Goal: Task Accomplishment & Management: Use online tool/utility

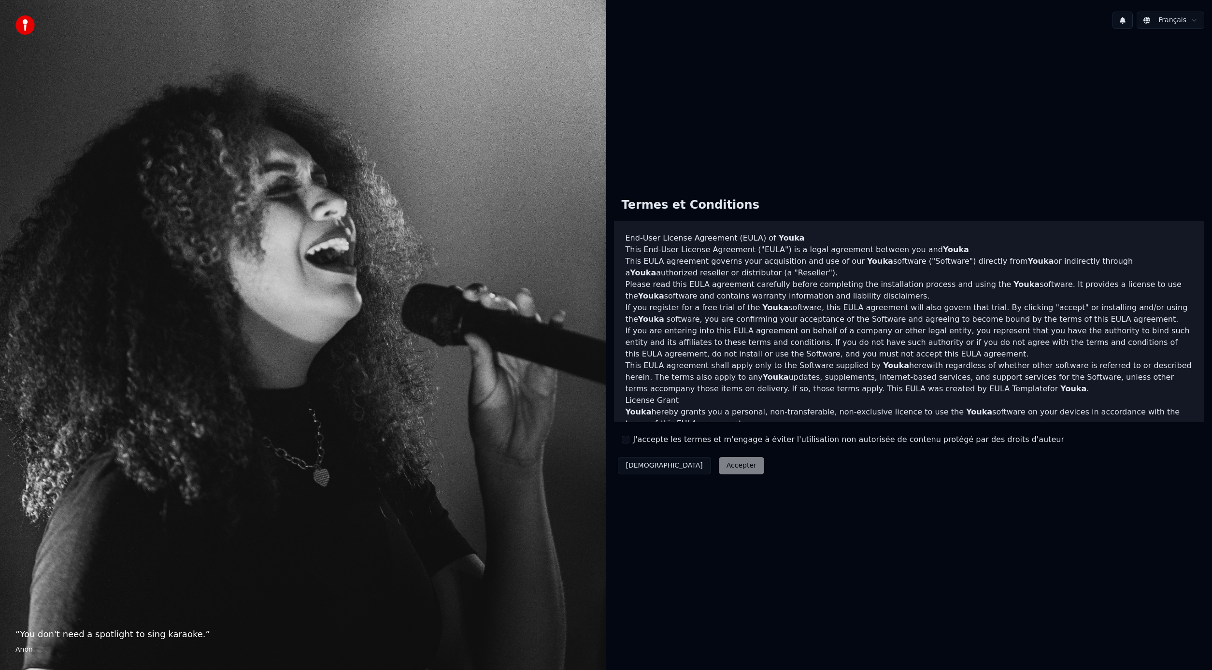
click at [627, 441] on button "J'accepte les termes et m'engage à éviter l'utilisation non autorisée de conten…" at bounding box center [626, 440] width 8 height 8
click at [719, 467] on button "Accepter" at bounding box center [741, 465] width 45 height 17
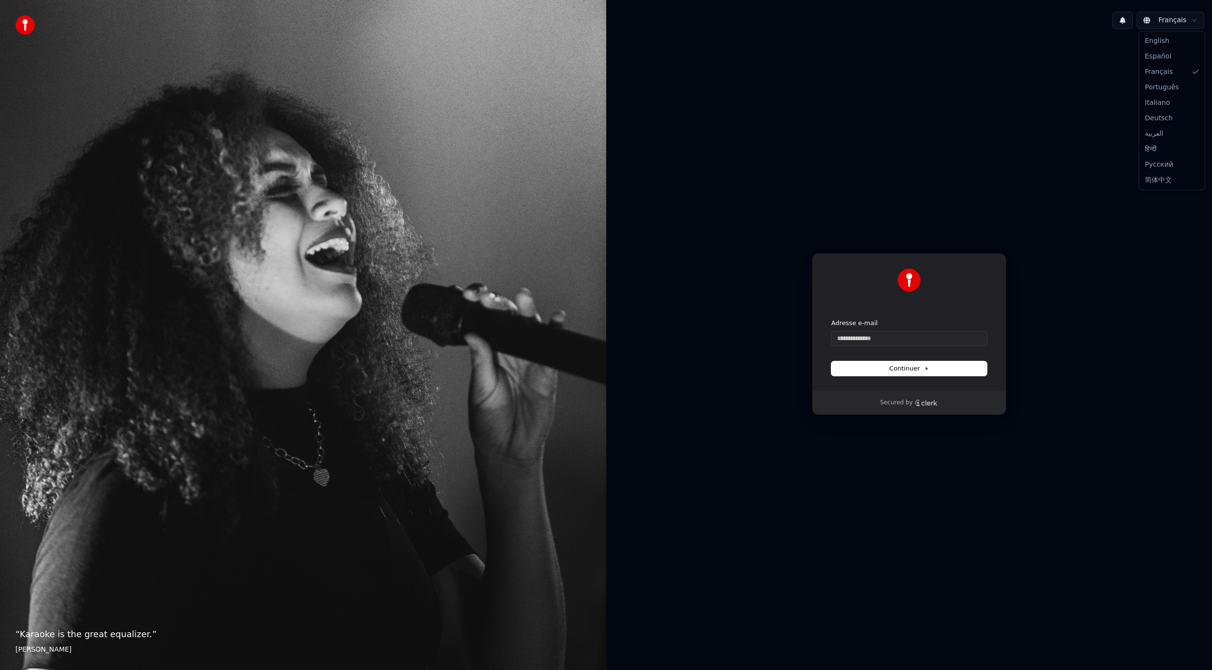
click at [1181, 23] on html "“ Karaoke is the great equalizer. ” Aisha Tyler Français Continuer avec Google …" at bounding box center [606, 335] width 1212 height 670
click at [1181, 22] on html "“ Karaoke is the great equalizer. ” Aisha Tyler Français Continuer avec Google …" at bounding box center [606, 335] width 1212 height 670
click at [933, 342] on input "Adresse e-mail" at bounding box center [910, 338] width 156 height 14
click at [927, 362] on button "Continuer" at bounding box center [910, 368] width 156 height 14
type input "**********"
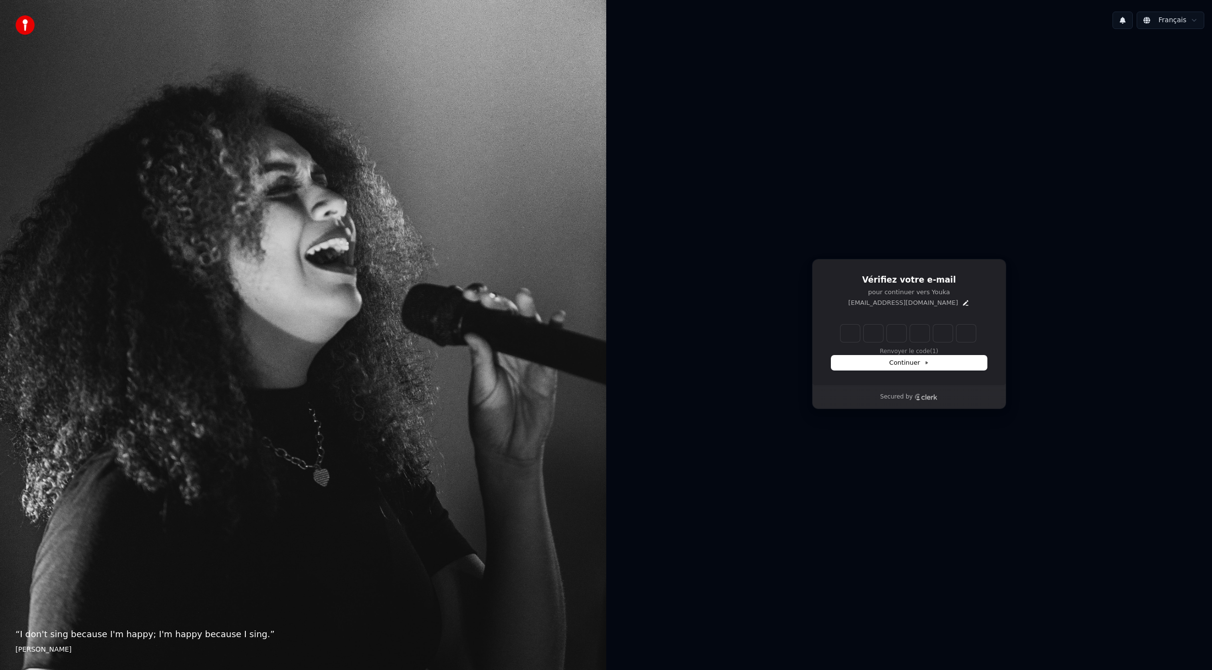
type input "*"
type input "**"
type input "*"
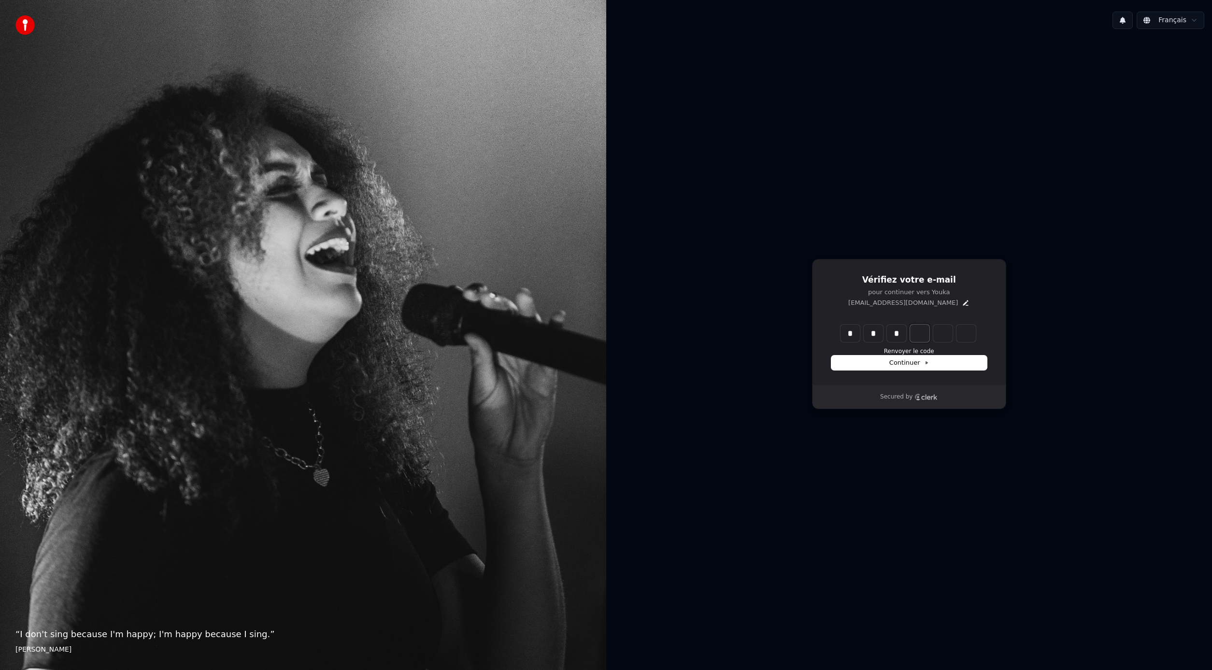
type input "***"
type input "*"
type input "****"
type input "*"
type input "*****"
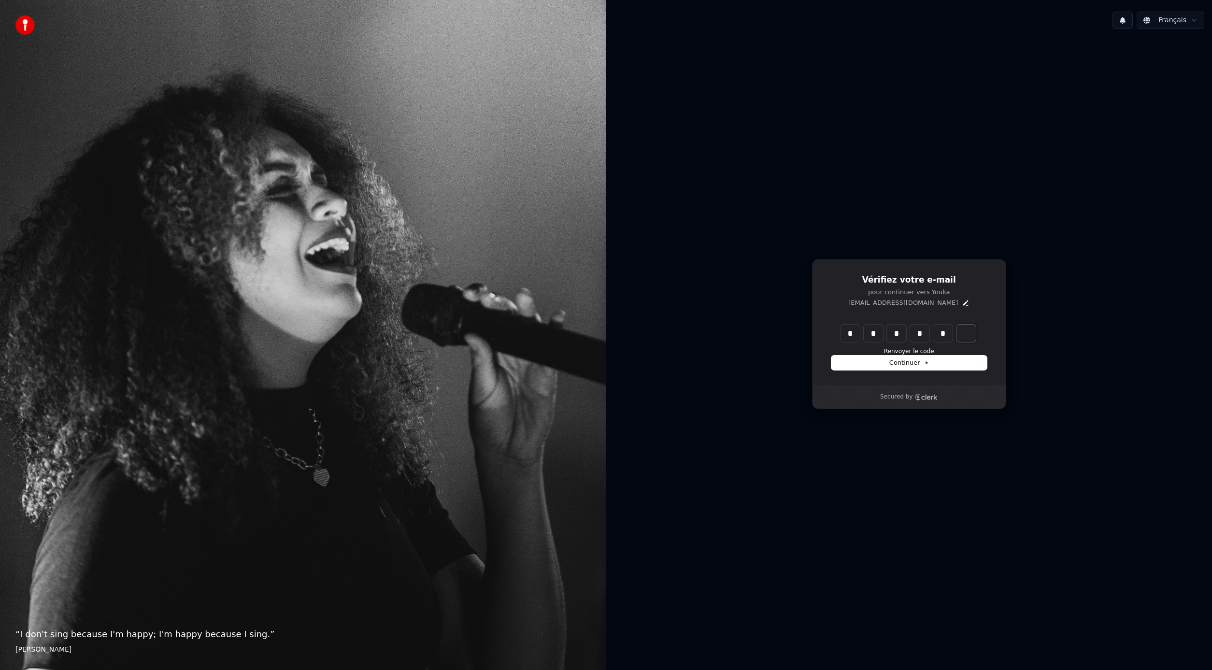
type input "*"
type input "******"
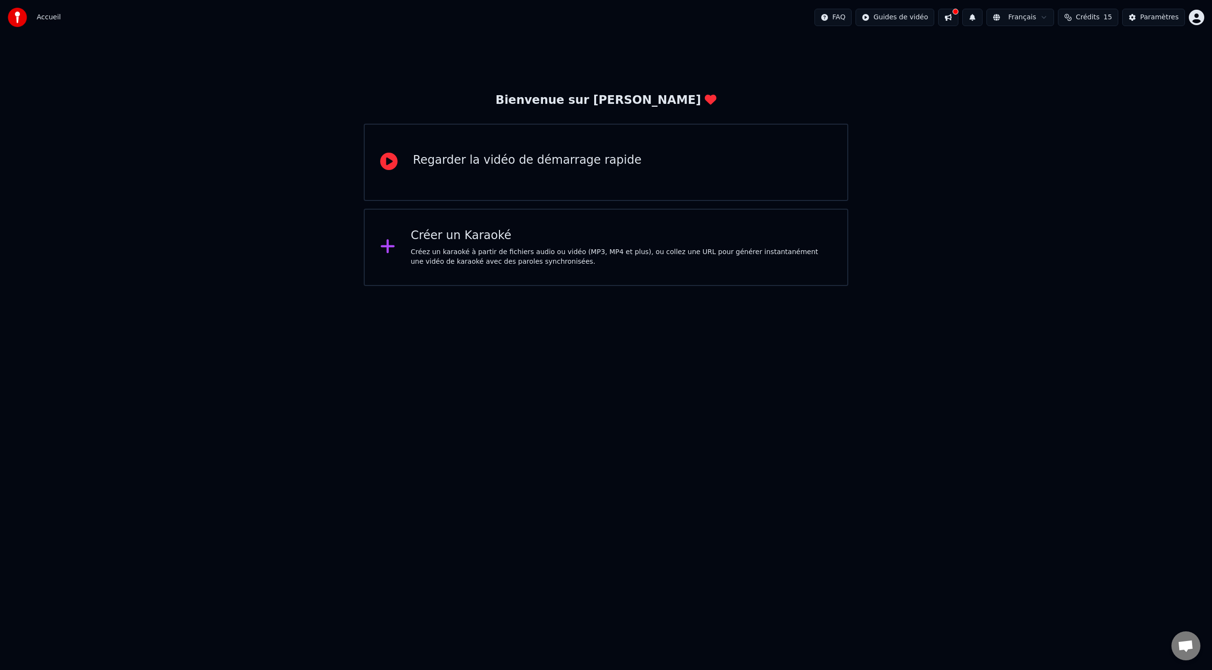
click at [519, 160] on div "Regarder la vidéo de démarrage rapide" at bounding box center [527, 160] width 229 height 15
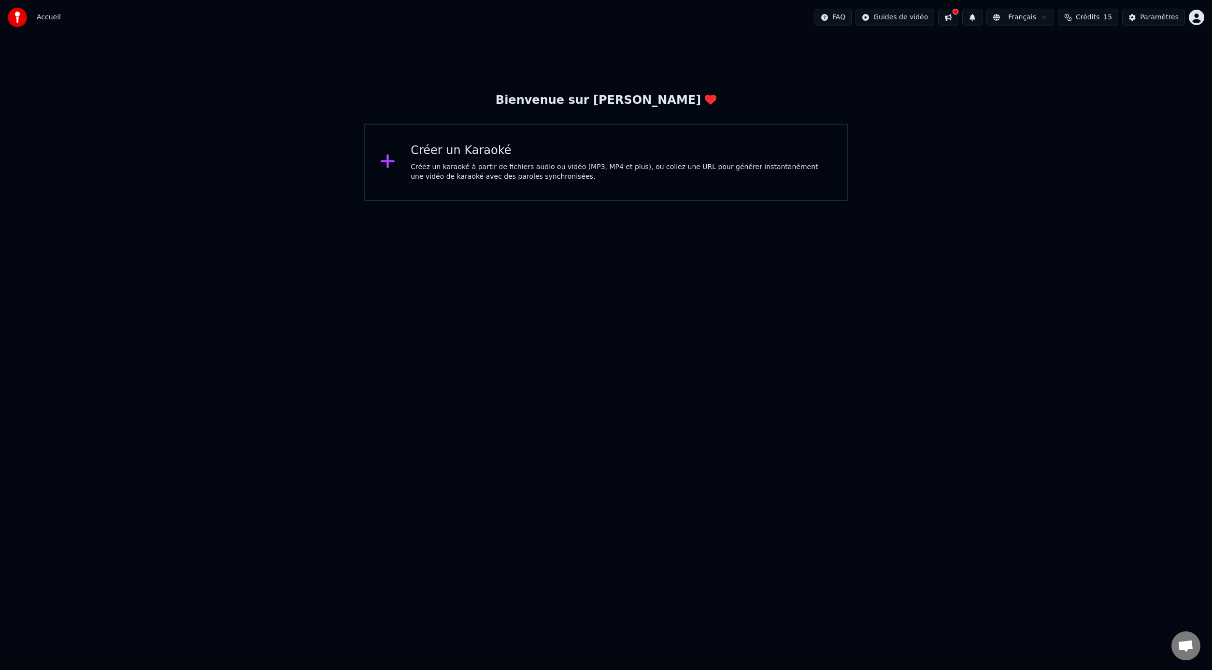
click at [457, 163] on div "Créez un karaoké à partir de fichiers audio ou vidéo (MP3, MP4 et plus), ou col…" at bounding box center [621, 171] width 421 height 19
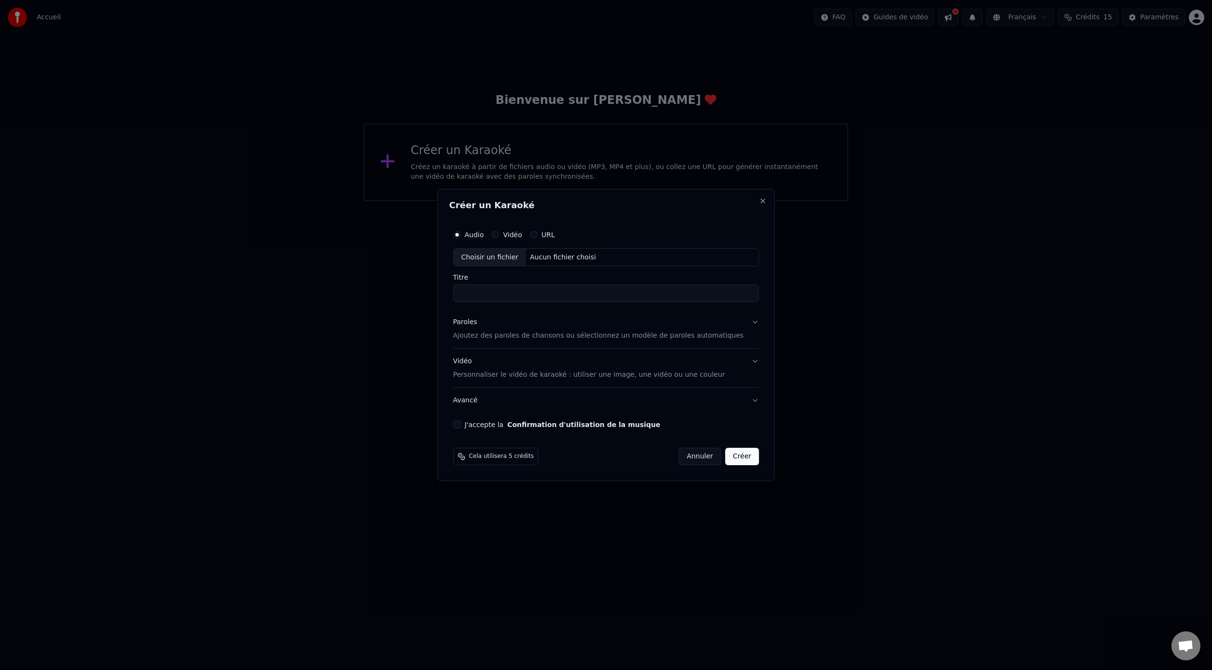
click at [517, 234] on label "Vidéo" at bounding box center [512, 234] width 19 height 7
click at [499, 234] on button "Vidéo" at bounding box center [495, 235] width 8 height 8
click at [507, 257] on div "Choisir un fichier" at bounding box center [490, 257] width 72 height 17
click at [514, 235] on label "Vidéo" at bounding box center [512, 234] width 19 height 7
click at [499, 235] on button "Vidéo" at bounding box center [495, 235] width 8 height 8
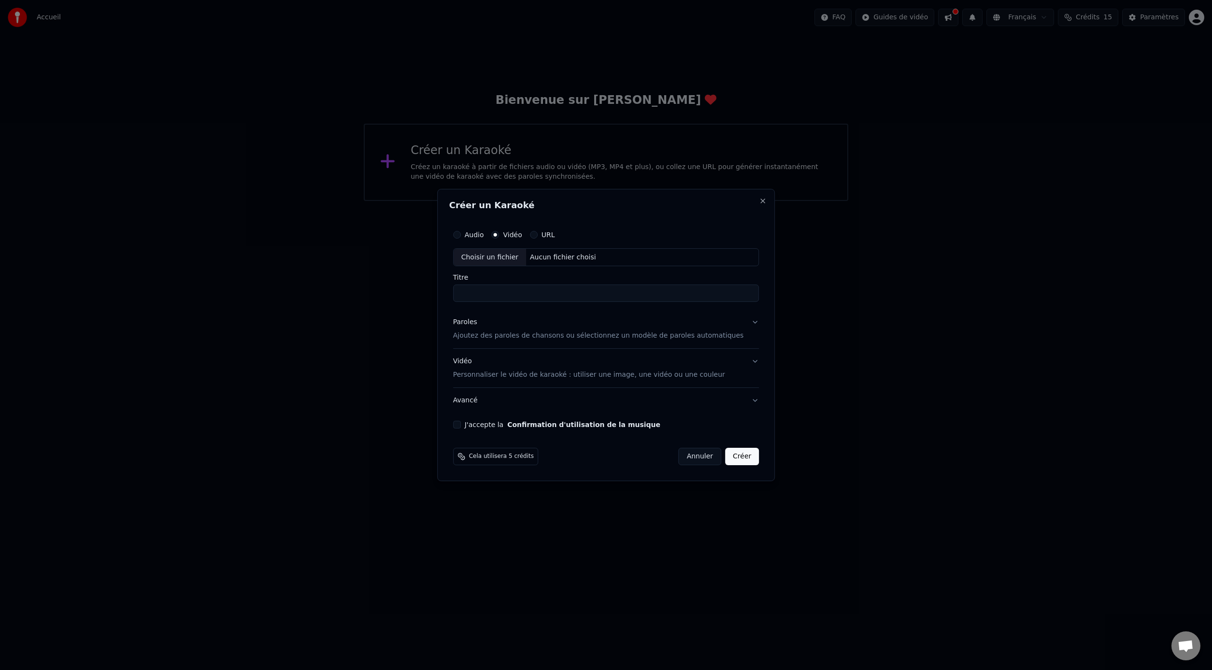
click at [508, 254] on div "Choisir un fichier" at bounding box center [490, 257] width 72 height 17
type input "**********"
click at [559, 334] on p "Ajoutez des paroles de chansons ou sélectionnez un modèle de paroles automatiqu…" at bounding box center [598, 336] width 291 height 10
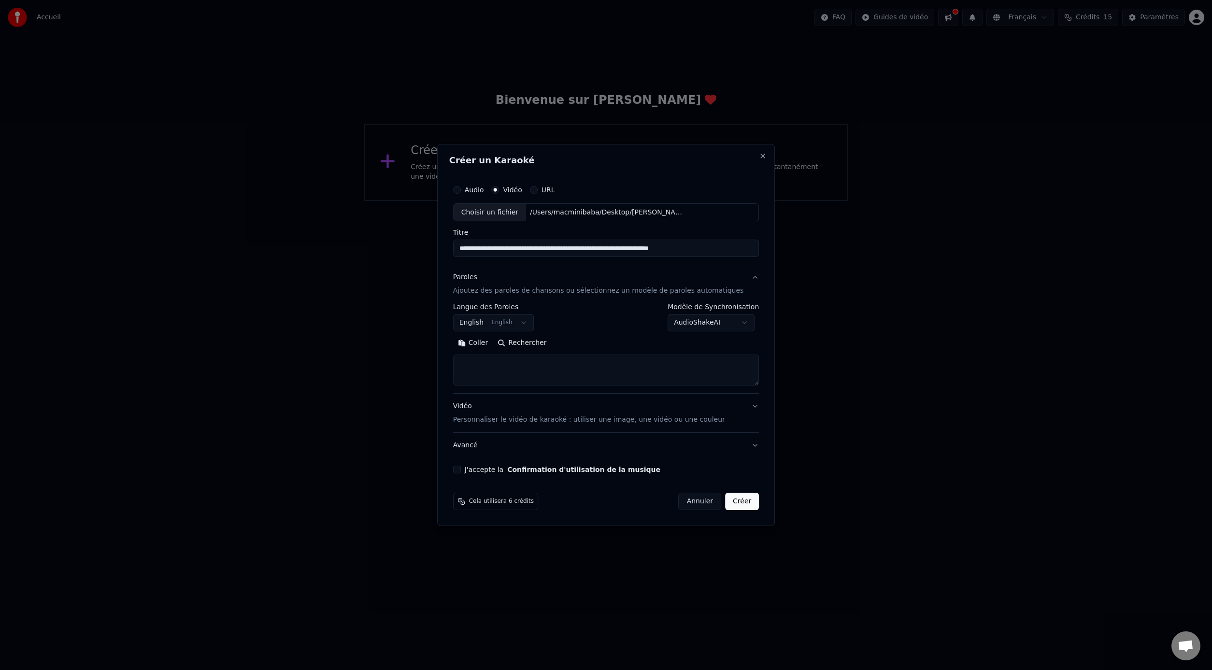
click at [531, 201] on body "**********" at bounding box center [606, 100] width 1212 height 201
select select "**"
click at [531, 346] on button "Rechercher" at bounding box center [522, 343] width 58 height 15
click at [740, 201] on body "**********" at bounding box center [606, 100] width 1212 height 201
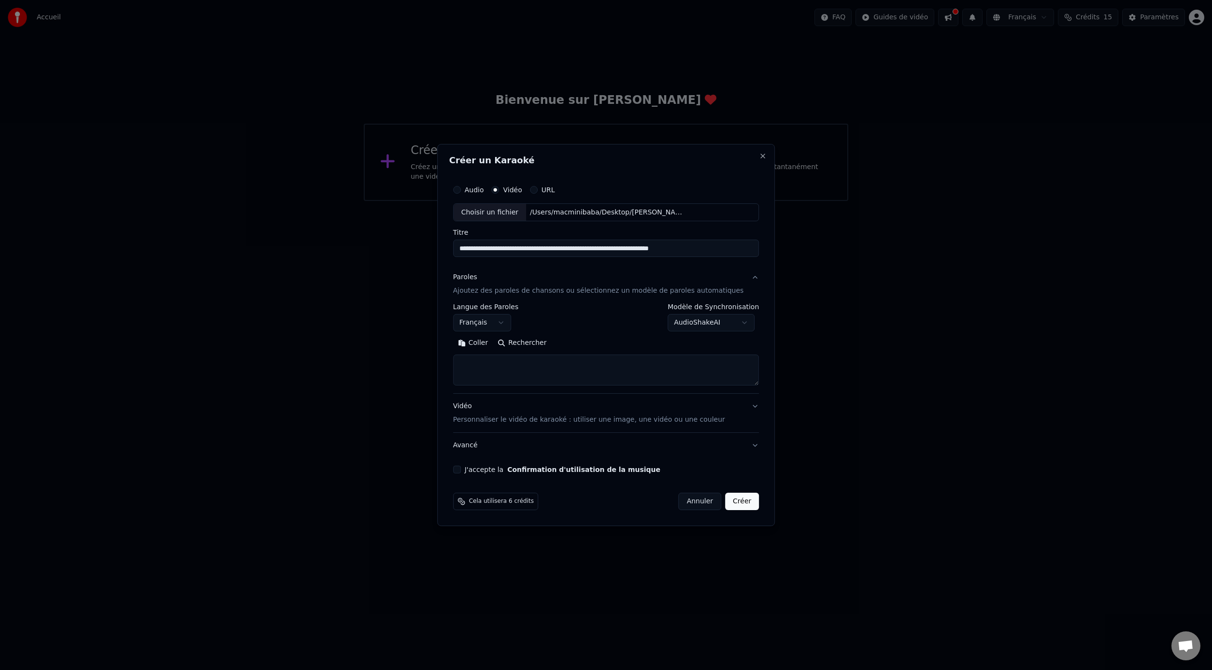
click at [544, 201] on body "**********" at bounding box center [606, 100] width 1212 height 201
click at [542, 366] on textarea at bounding box center [606, 370] width 306 height 31
click at [498, 340] on button "Rechercher" at bounding box center [482, 343] width 58 height 15
click at [579, 373] on textarea "**********" at bounding box center [597, 370] width 288 height 31
drag, startPoint x: 527, startPoint y: 373, endPoint x: 250, endPoint y: 370, distance: 276.4
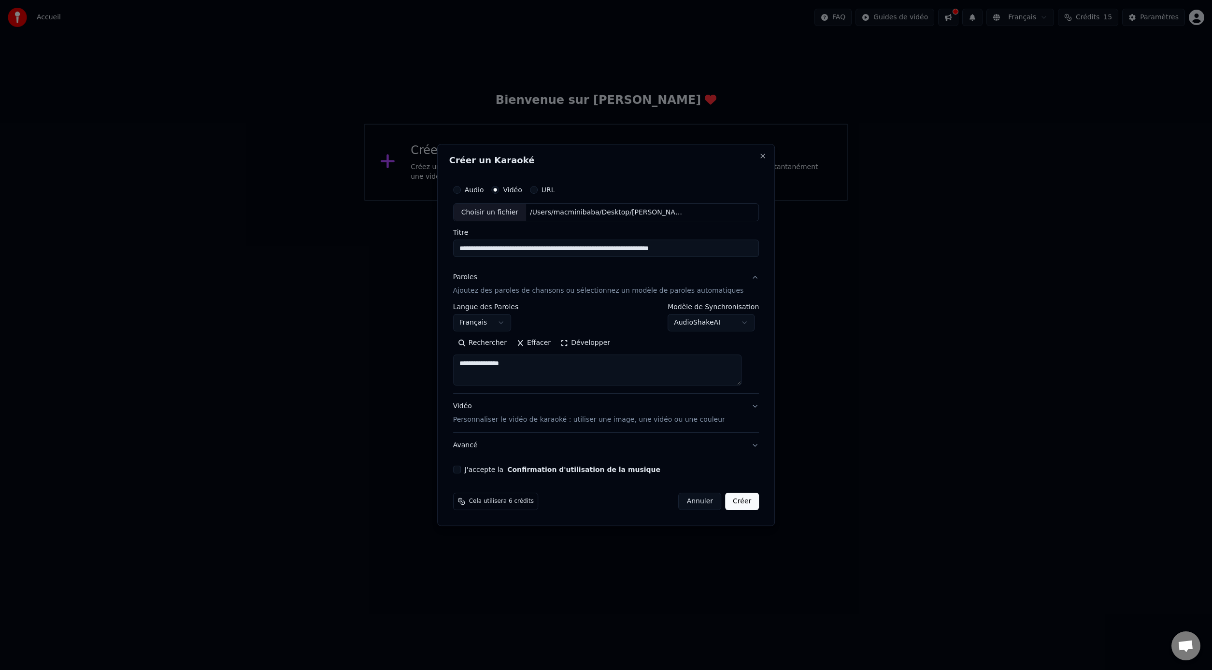
click at [250, 201] on body "**********" at bounding box center [606, 100] width 1212 height 201
paste textarea "**********"
type textarea "**********"
click at [577, 419] on p "Personnaliser le vidéo de karaoké : utiliser une image, une vidéo ou une couleur" at bounding box center [589, 420] width 272 height 10
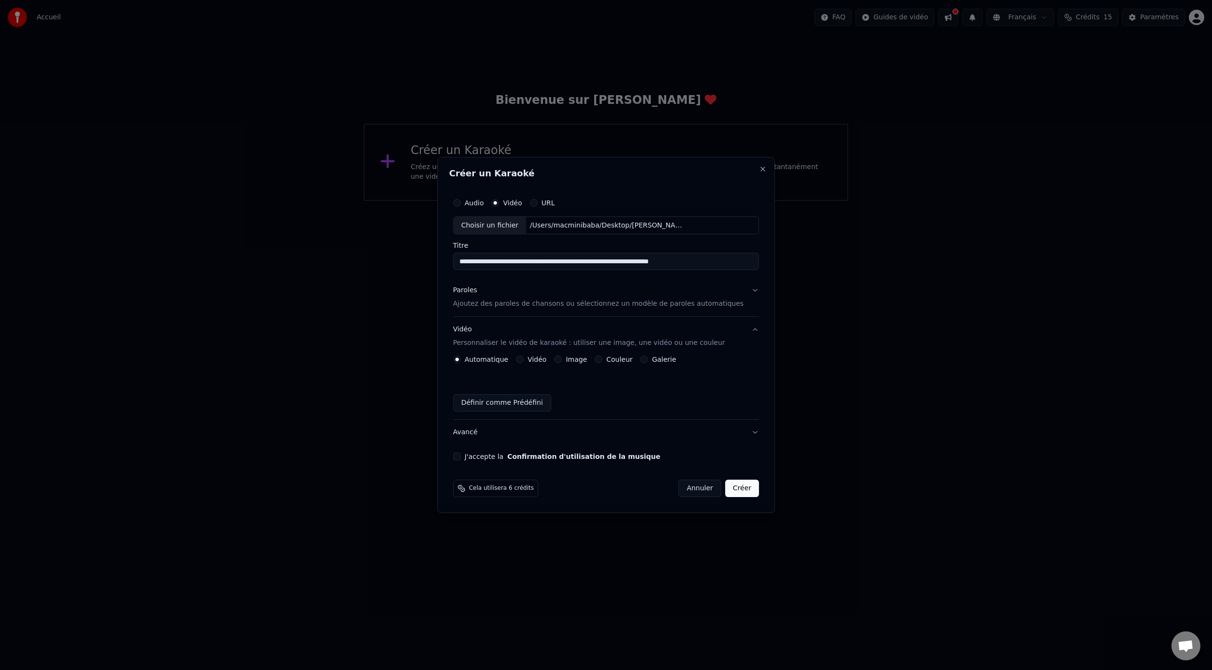
click at [542, 357] on label "Vidéo" at bounding box center [537, 359] width 19 height 7
click at [524, 357] on button "Vidéo" at bounding box center [520, 360] width 8 height 8
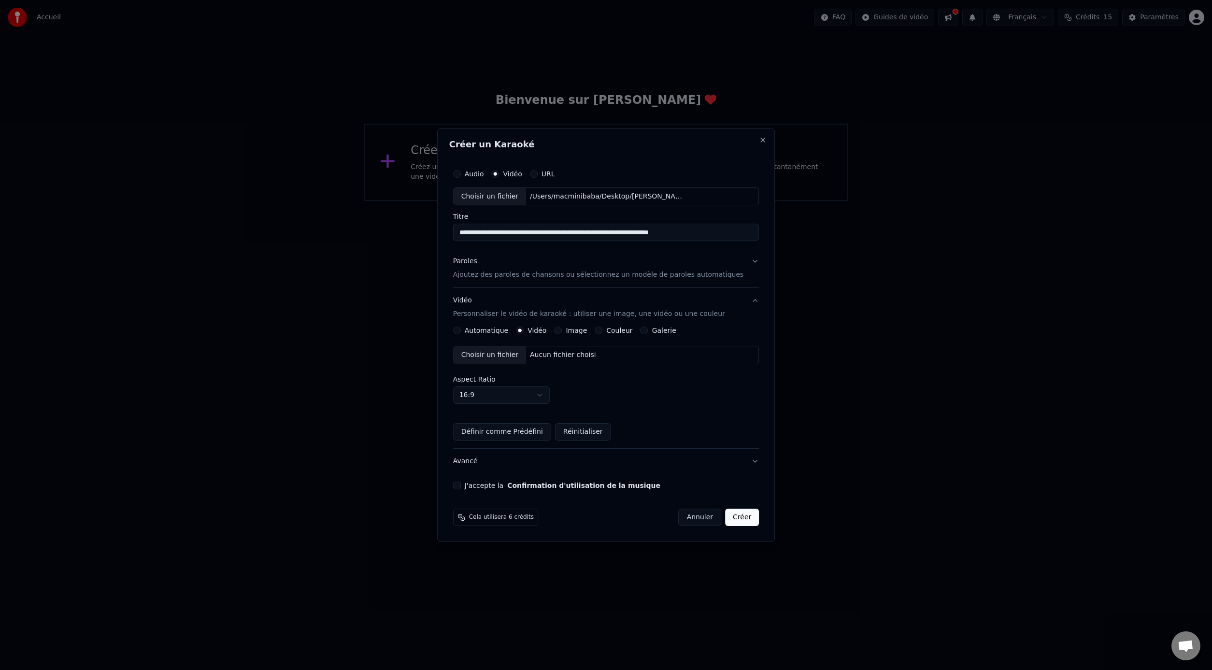
type button "video"
click at [513, 358] on div "Choisir un fichier" at bounding box center [490, 354] width 72 height 17
click at [461, 489] on button "J'accepte la Confirmation d'utilisation de la musique" at bounding box center [457, 486] width 8 height 8
click at [737, 521] on button "Créer" at bounding box center [742, 517] width 34 height 17
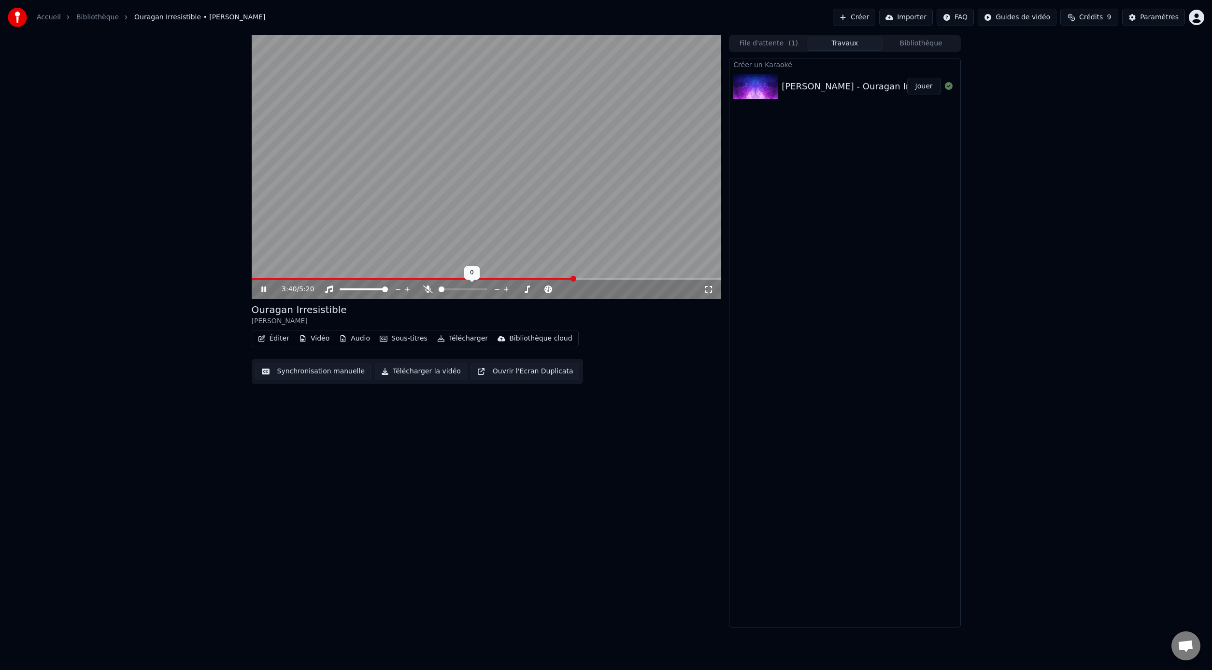
click at [453, 292] on div at bounding box center [472, 290] width 78 height 10
click at [464, 288] on span at bounding box center [463, 289] width 48 height 2
click at [435, 288] on div at bounding box center [472, 290] width 78 height 10
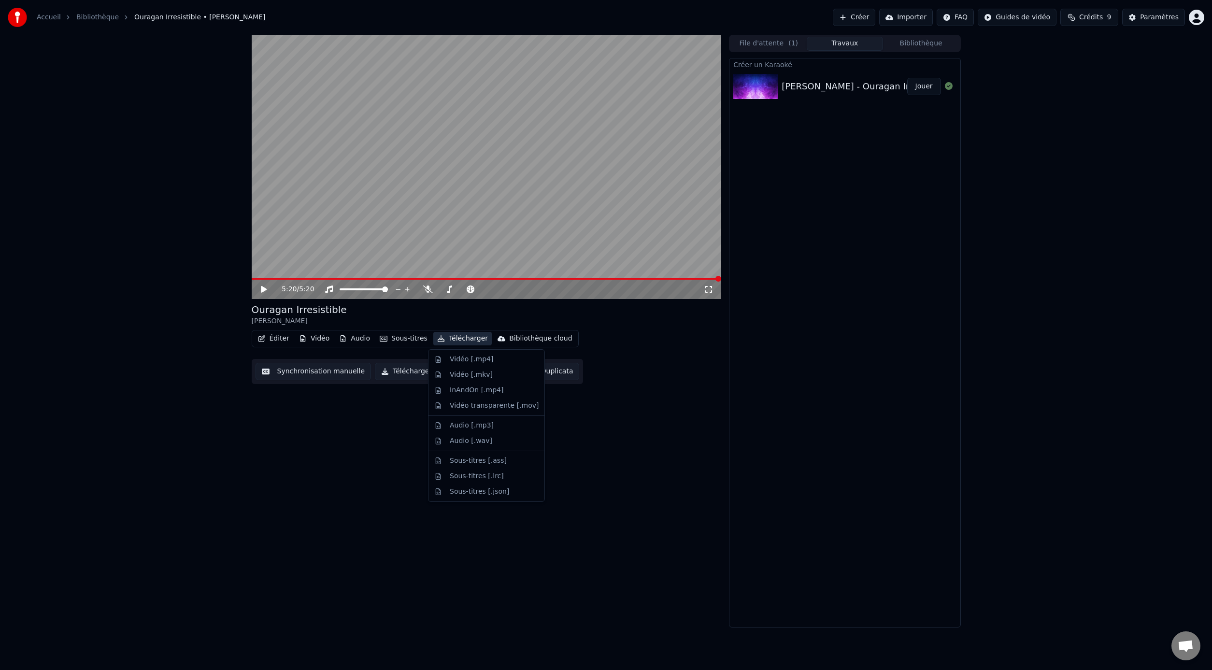
click at [458, 341] on button "Télécharger" at bounding box center [462, 339] width 58 height 14
click at [495, 359] on div "Vidéo [.mp4]" at bounding box center [494, 360] width 89 height 10
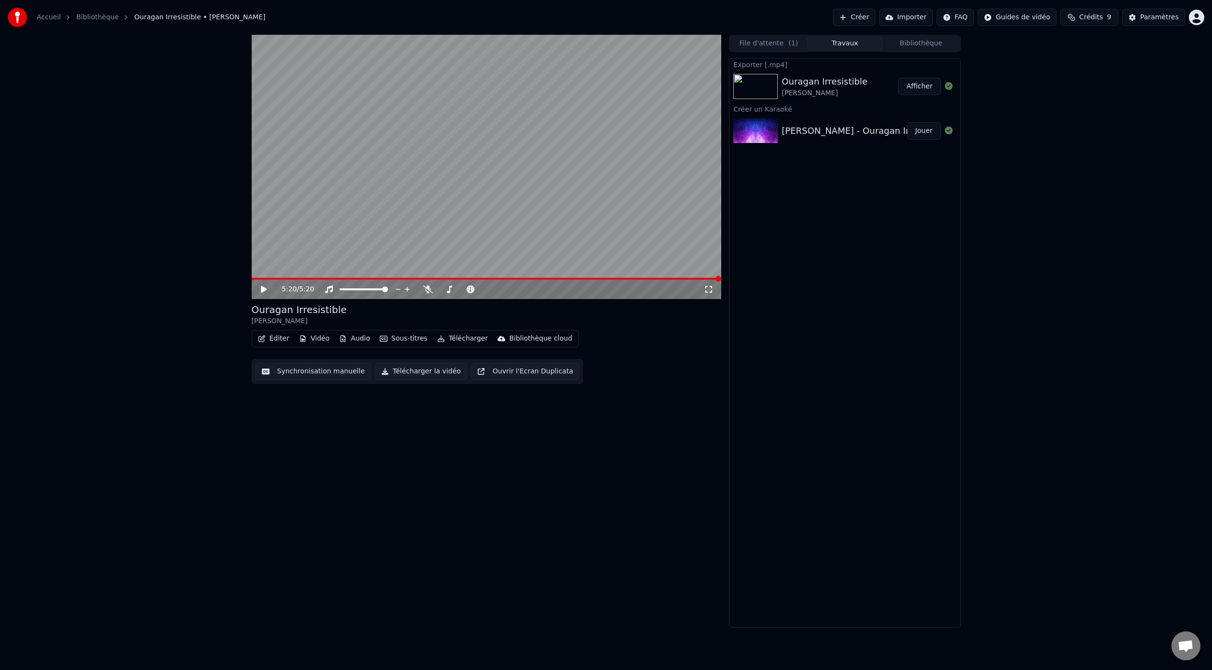
click at [917, 86] on button "Afficher" at bounding box center [919, 86] width 43 height 17
click at [90, 15] on link "Bibliothèque" at bounding box center [97, 18] width 43 height 10
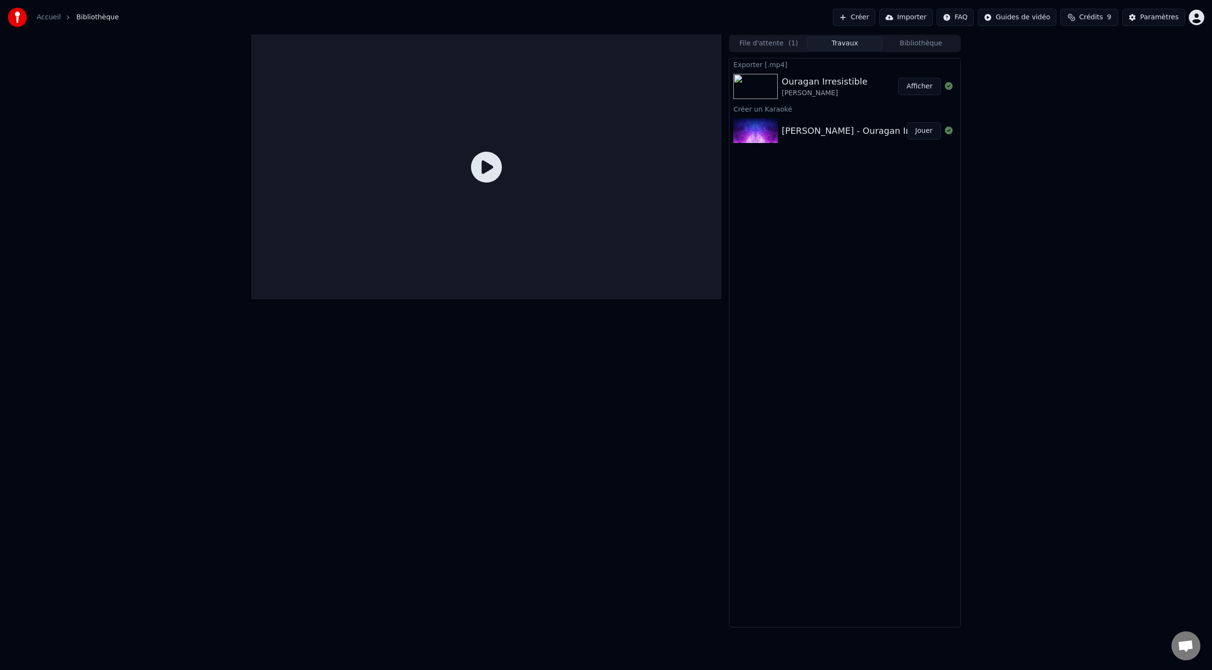
click at [780, 40] on button "File d'attente ( 1 )" at bounding box center [769, 44] width 76 height 14
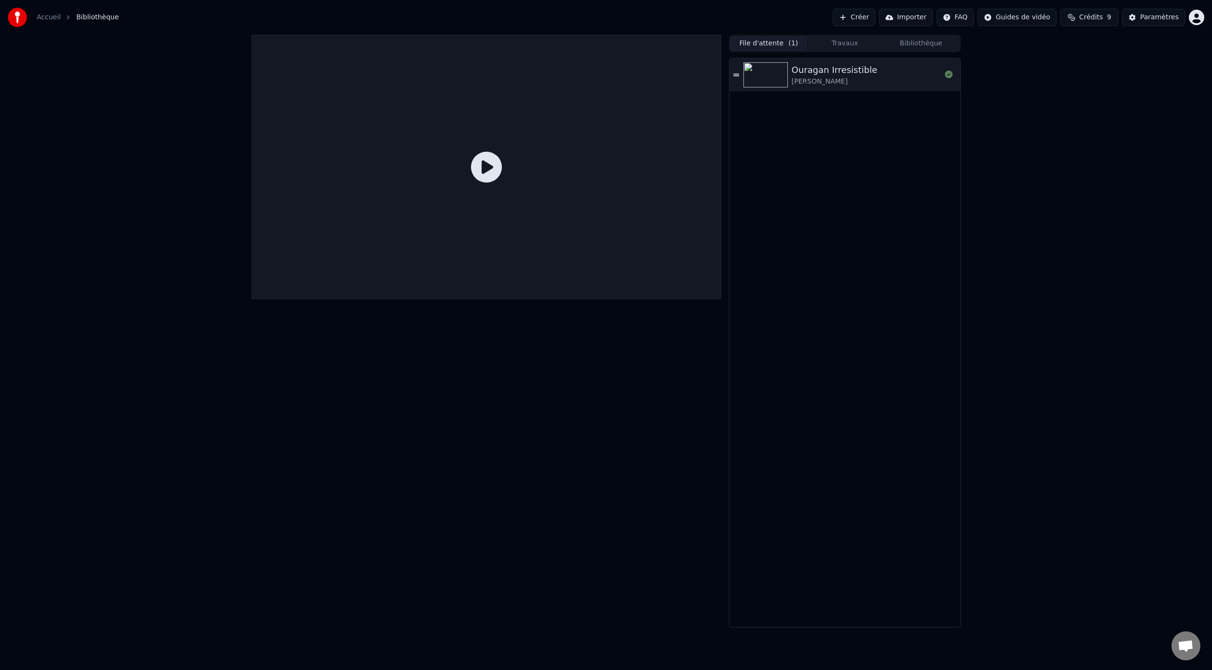
click at [891, 30] on div "Accueil Bibliothèque Créer Importer FAQ Guides de vidéo Crédits 9 Paramètres" at bounding box center [606, 17] width 1212 height 35
click at [905, 42] on button "Bibliothèque" at bounding box center [921, 44] width 76 height 14
click at [848, 44] on button "Travaux" at bounding box center [845, 44] width 76 height 14
click at [795, 47] on span "( 1 )" at bounding box center [794, 44] width 10 height 10
click at [862, 16] on button "Créer" at bounding box center [854, 17] width 43 height 17
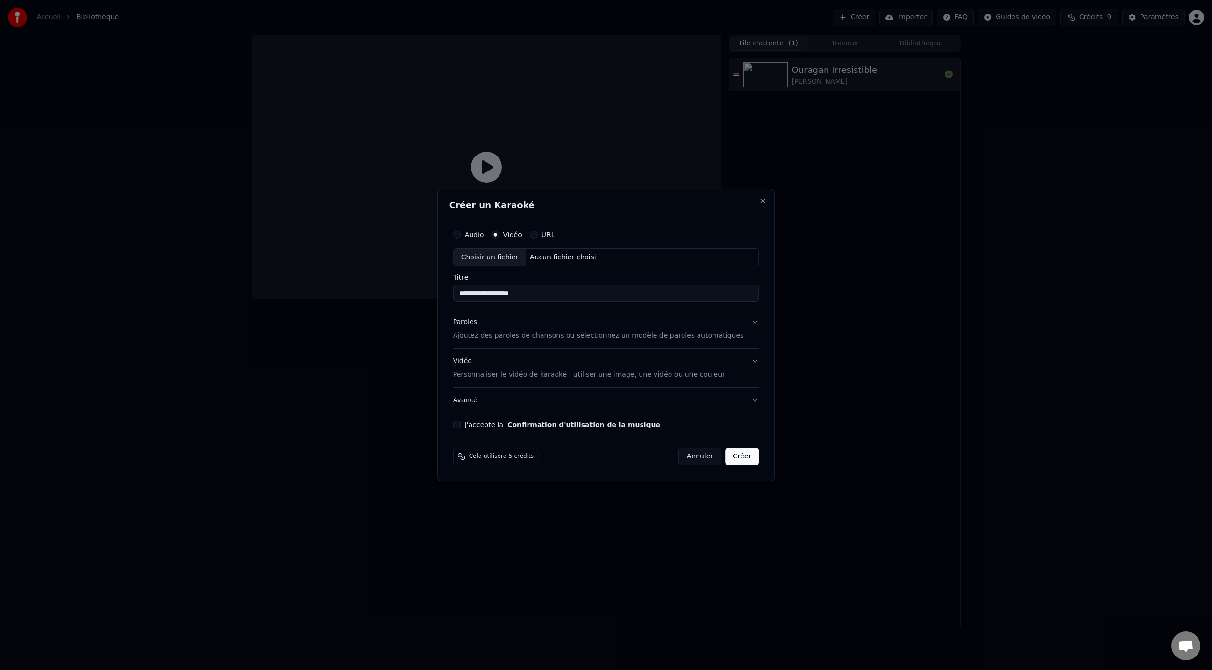
type input "**********"
click at [509, 258] on div "Choisir un fichier" at bounding box center [490, 257] width 72 height 17
click at [514, 334] on p "Ajoutez des paroles de chansons ou sélectionnez un modèle de paroles automatiqu…" at bounding box center [598, 336] width 291 height 10
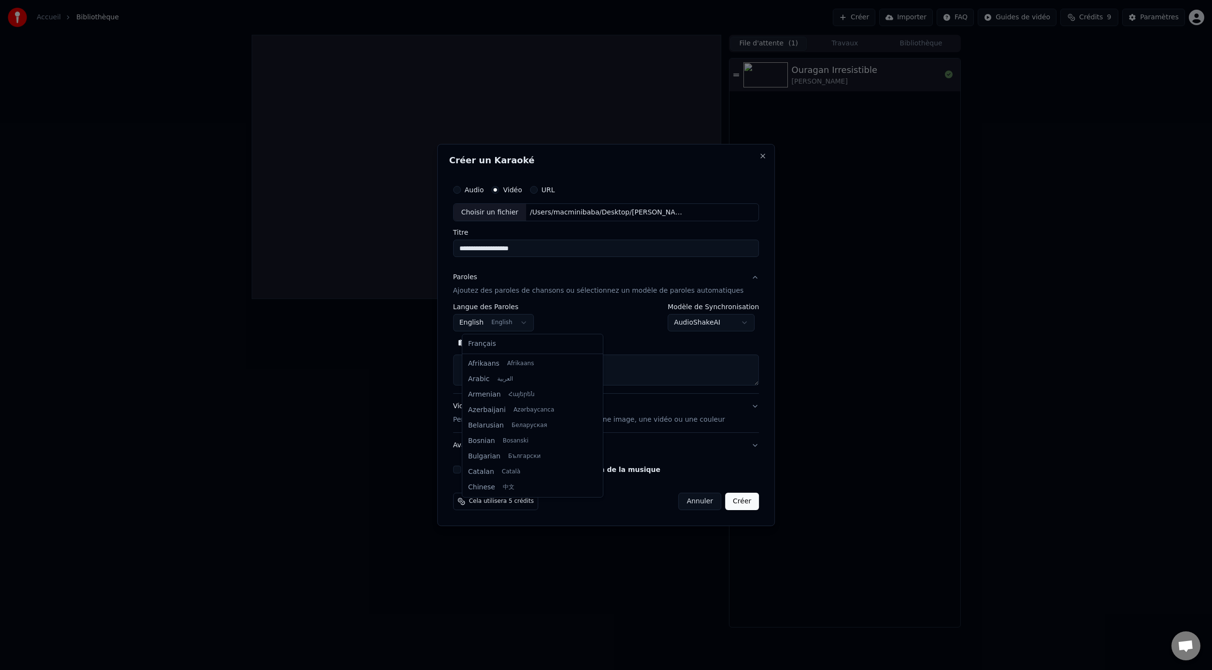
click at [524, 321] on body "**********" at bounding box center [606, 335] width 1212 height 670
select select "**"
click at [499, 359] on textarea at bounding box center [606, 370] width 306 height 31
paste textarea "**********"
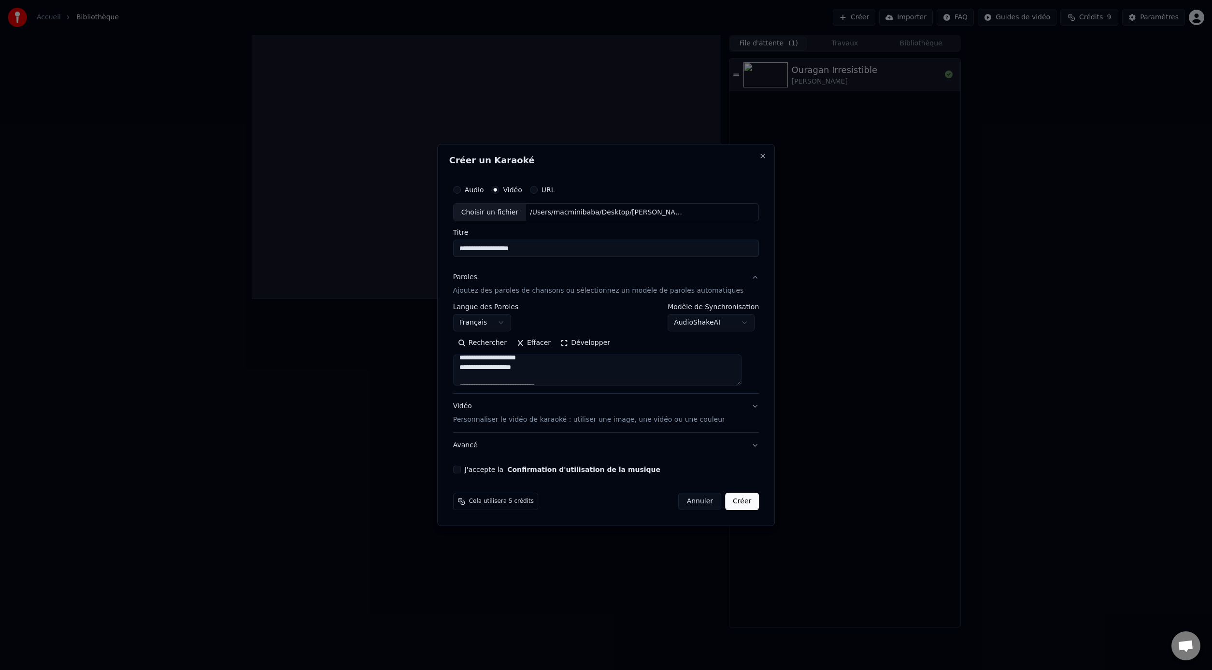
scroll to position [0, 0]
click at [487, 366] on textarea "**********" at bounding box center [597, 370] width 288 height 31
drag, startPoint x: 488, startPoint y: 364, endPoint x: 484, endPoint y: 381, distance: 16.9
click at [487, 364] on textarea "**********" at bounding box center [597, 370] width 288 height 31
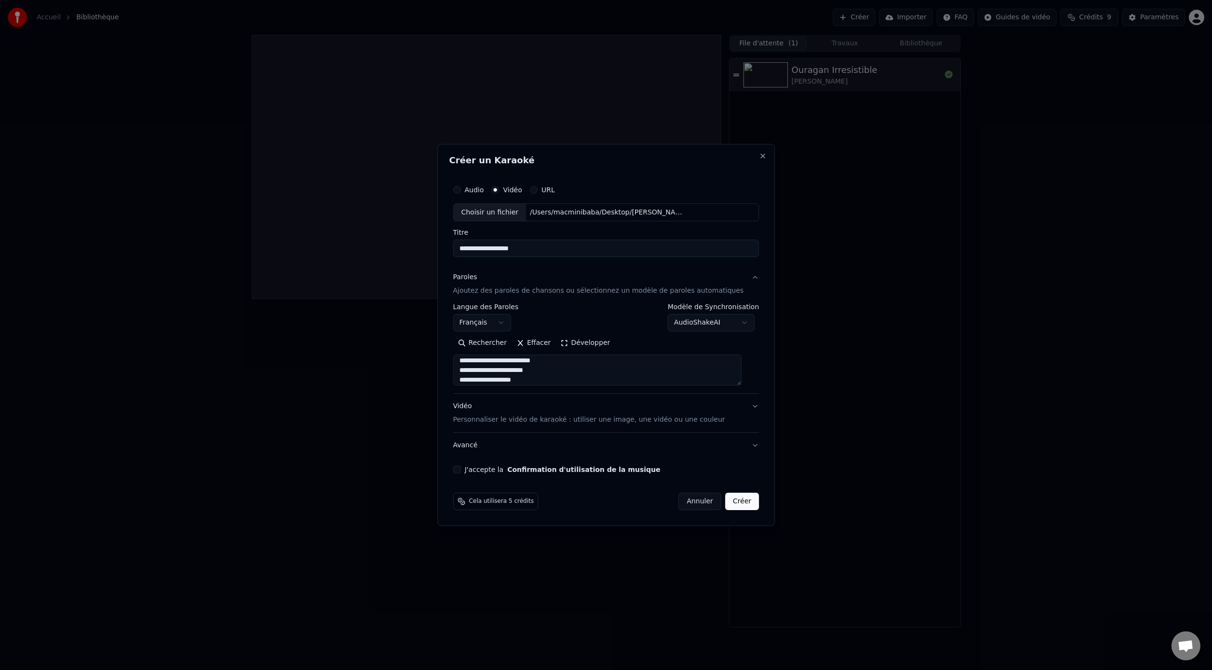
scroll to position [219, 0]
click at [485, 359] on textarea "**********" at bounding box center [597, 370] width 288 height 31
click at [485, 380] on textarea "**********" at bounding box center [597, 370] width 288 height 31
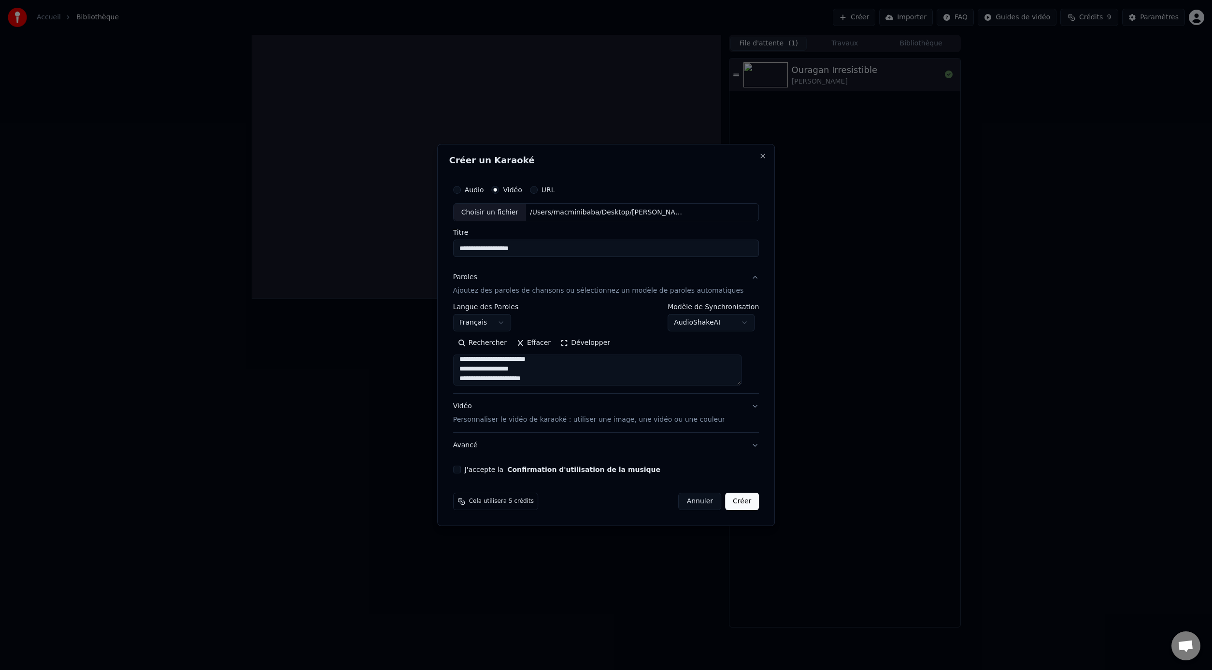
type textarea "**********"
click at [484, 419] on p "Personnaliser le vidéo de karaoké : utiliser une image, une vidéo ou une couleur" at bounding box center [589, 420] width 272 height 10
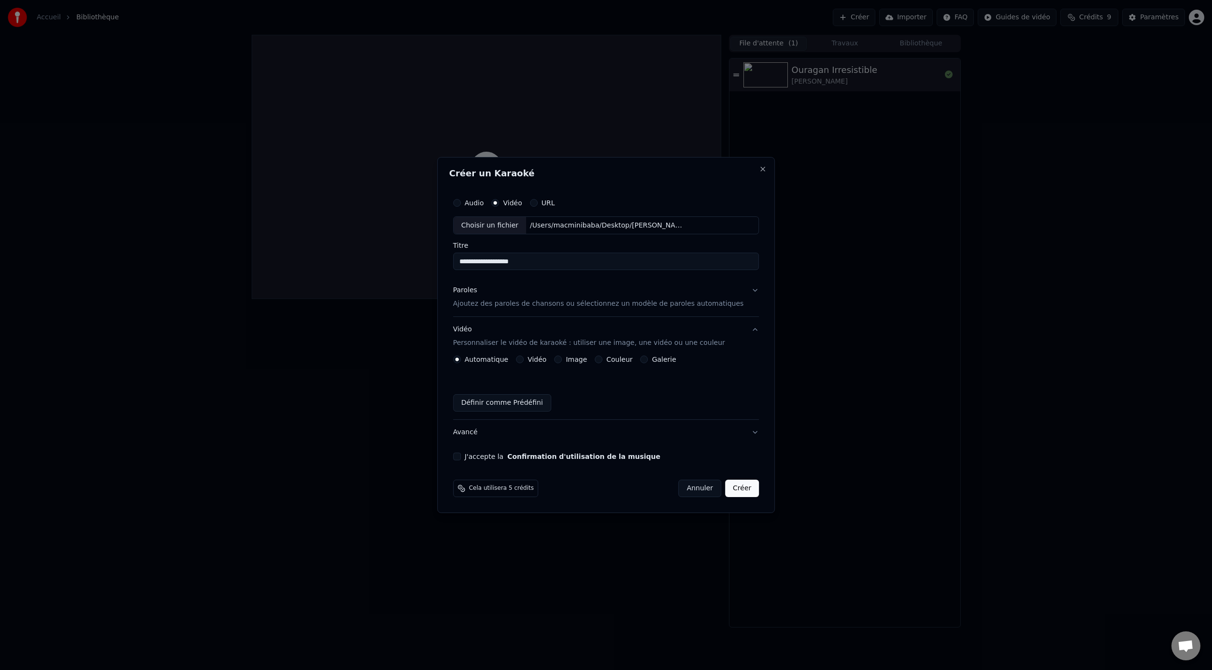
click at [536, 361] on label "Vidéo" at bounding box center [537, 359] width 19 height 7
click at [524, 361] on button "Vidéo" at bounding box center [520, 360] width 8 height 8
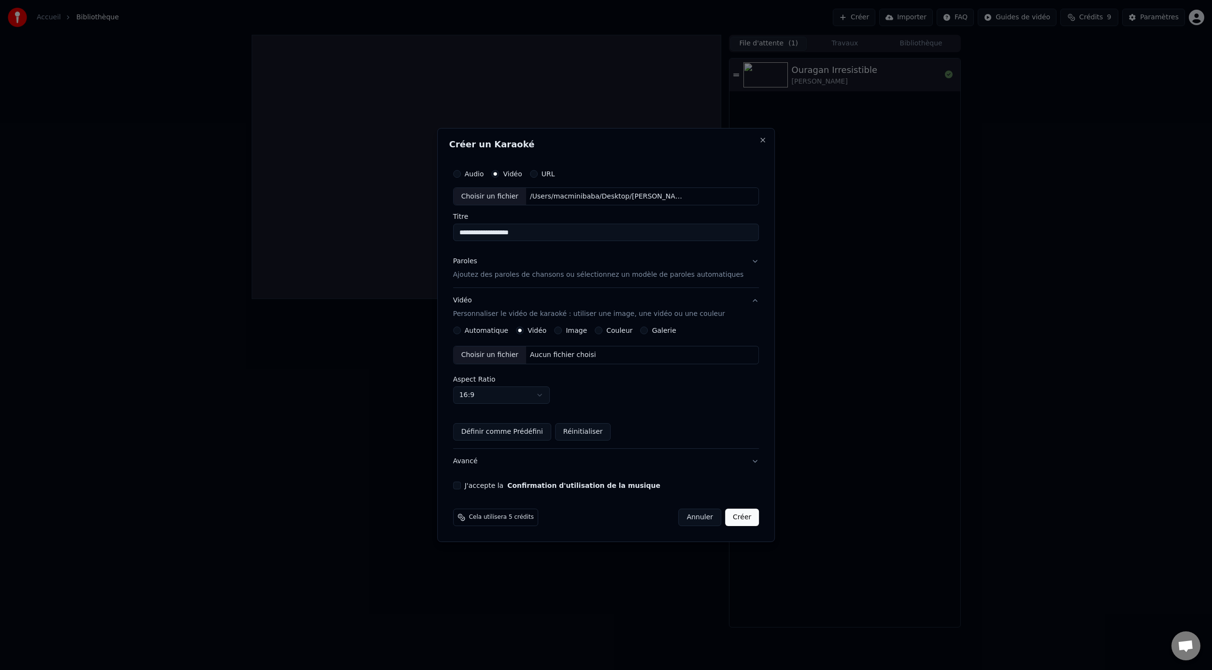
click at [533, 350] on div "Aucun fichier choisi" at bounding box center [563, 355] width 74 height 10
click at [517, 195] on div "Choisir un fichier" at bounding box center [490, 196] width 72 height 17
click at [461, 173] on button "Audio" at bounding box center [457, 174] width 8 height 8
click at [497, 195] on div "Choisir un fichier" at bounding box center [490, 196] width 72 height 17
type input "**********"
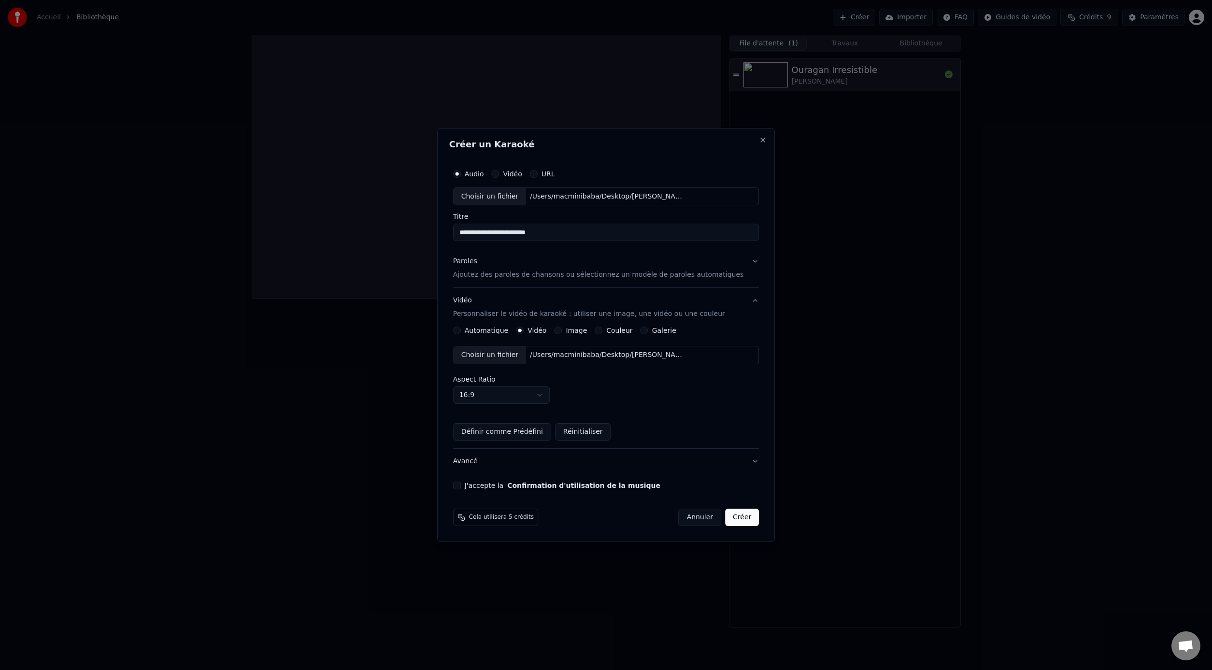
click at [546, 272] on p "Ajoutez des paroles de chansons ou sélectionnez un modèle de paroles automatiqu…" at bounding box center [598, 276] width 291 height 10
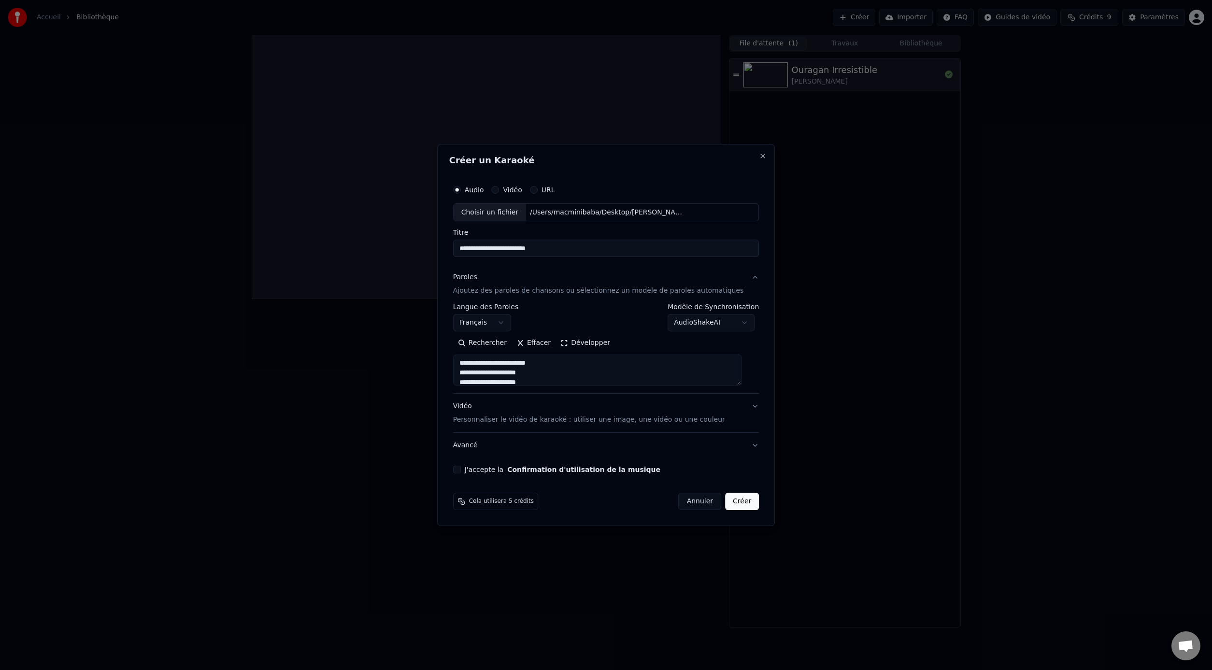
scroll to position [11, 0]
click at [547, 412] on div "Vidéo Personnaliser le vidéo de karaoké : utiliser une image, une vidéo ou une …" at bounding box center [589, 413] width 272 height 23
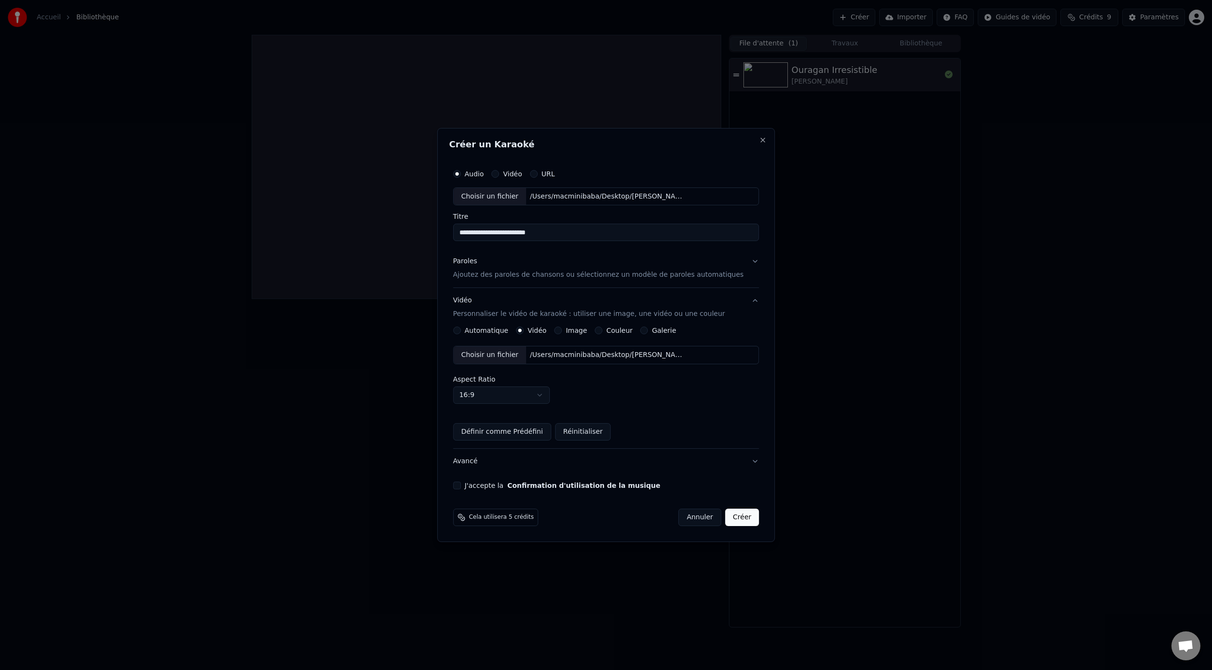
click at [491, 486] on label "J'accepte la Confirmation d'utilisation de la musique" at bounding box center [563, 485] width 196 height 7
click at [461, 486] on button "J'accepte la Confirmation d'utilisation de la musique" at bounding box center [457, 486] width 8 height 8
click at [734, 519] on button "Créer" at bounding box center [742, 517] width 34 height 17
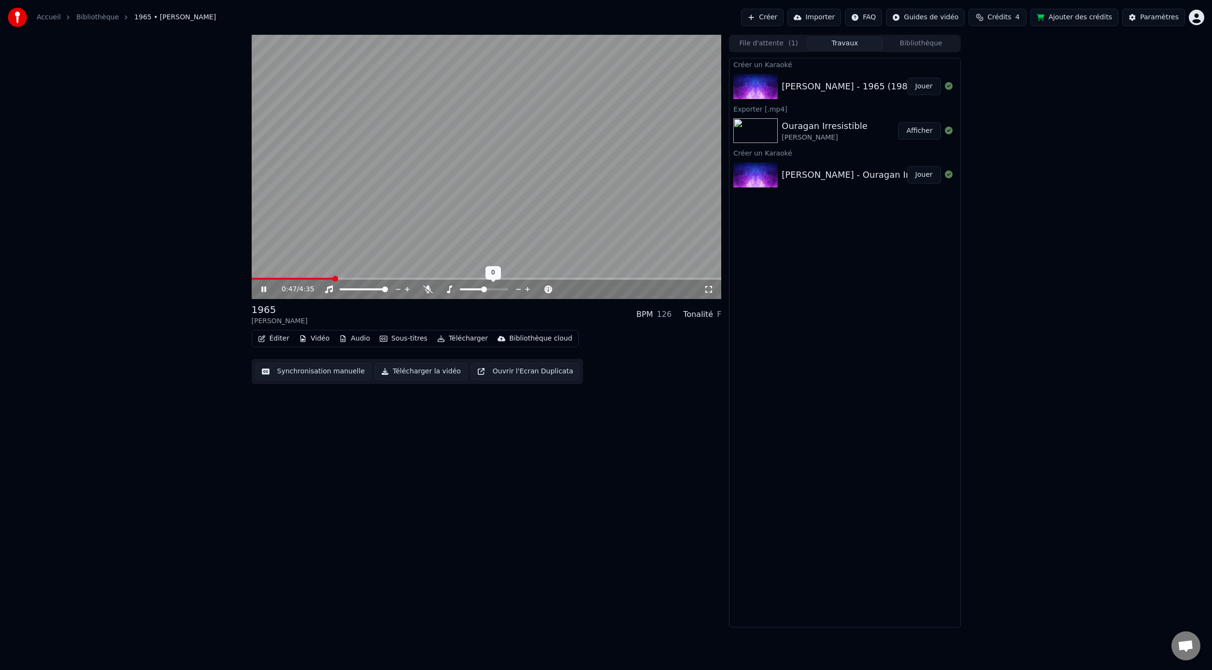
click at [483, 287] on span at bounding box center [484, 290] width 6 height 6
click at [427, 289] on icon at bounding box center [428, 290] width 10 height 8
click at [433, 289] on div at bounding box center [472, 290] width 78 height 10
click at [487, 292] on span at bounding box center [484, 290] width 6 height 6
click at [404, 290] on div at bounding box center [373, 290] width 78 height 10
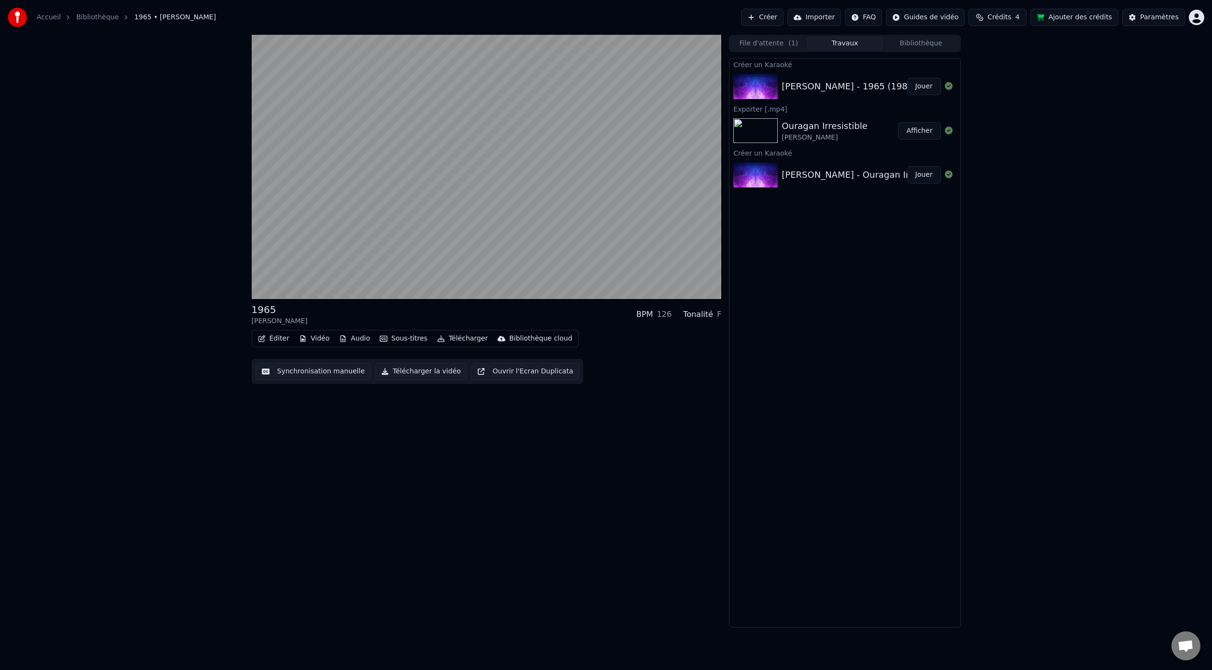
click at [324, 373] on button "Synchronisation manuelle" at bounding box center [314, 371] width 116 height 17
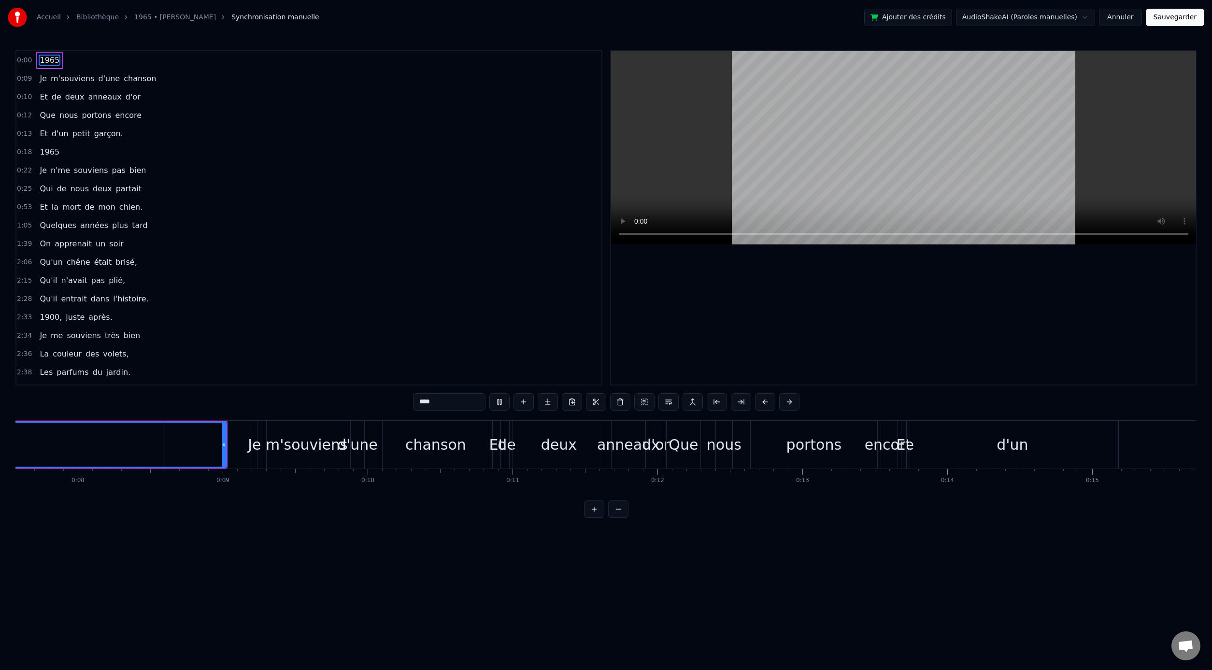
scroll to position [0, 1098]
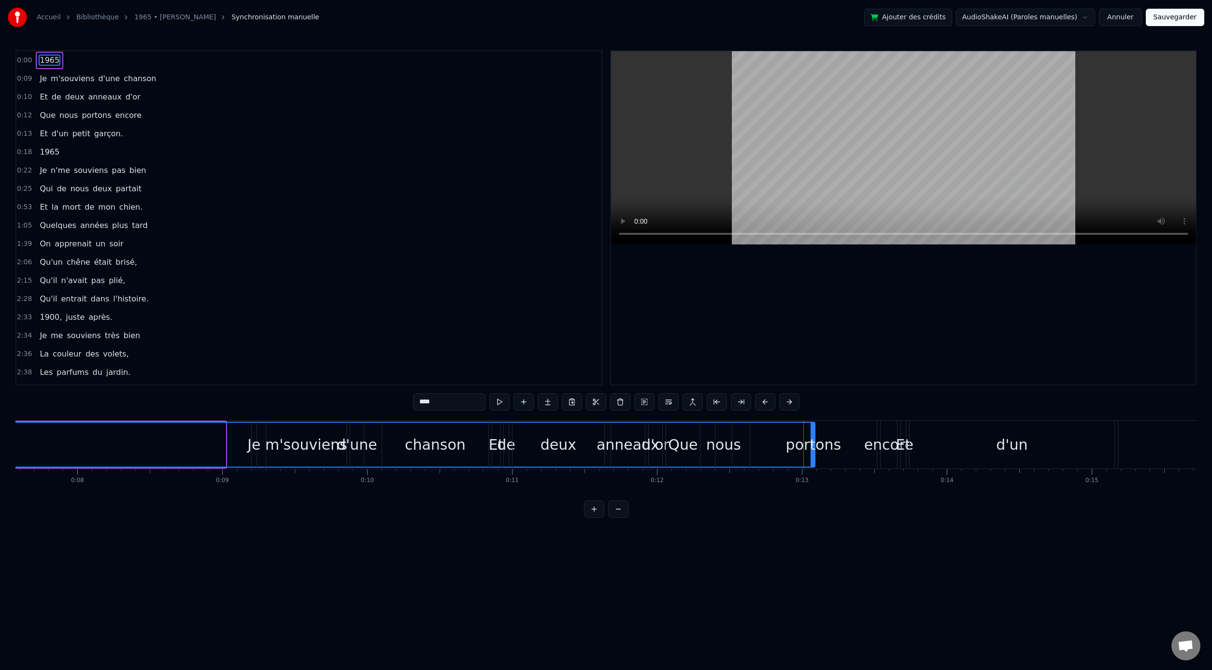
drag, startPoint x: 224, startPoint y: 451, endPoint x: 813, endPoint y: 466, distance: 589.2
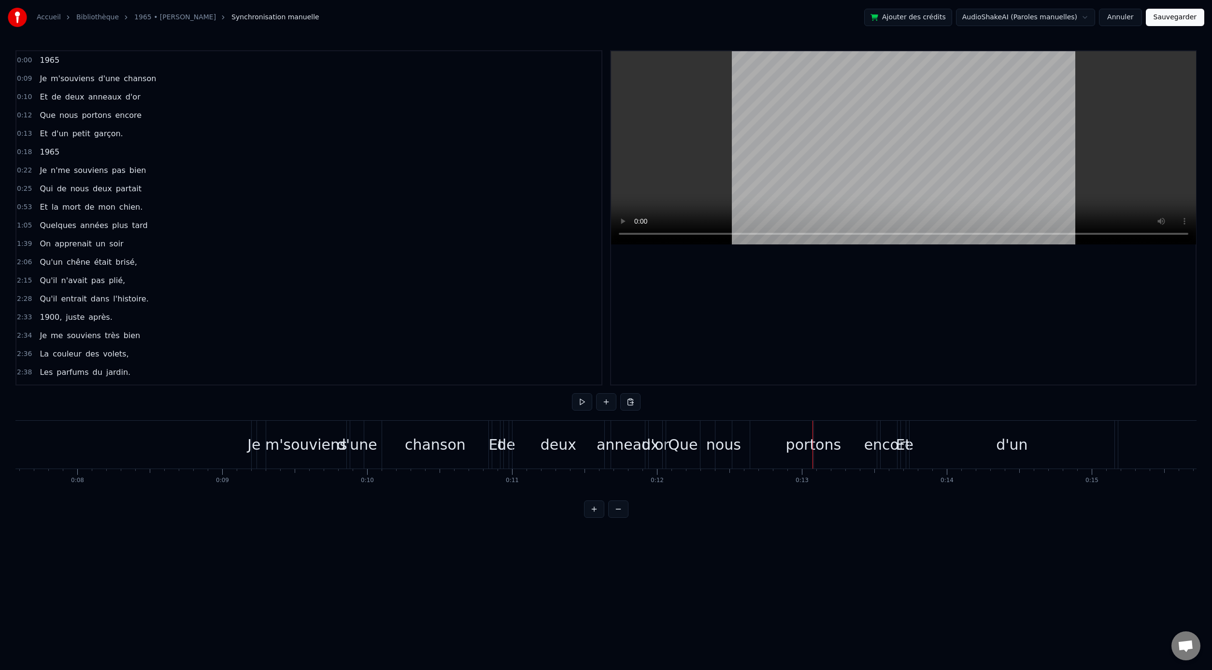
drag, startPoint x: 813, startPoint y: 457, endPoint x: 787, endPoint y: 459, distance: 25.6
click at [293, 445] on div "m'souviens" at bounding box center [306, 445] width 82 height 22
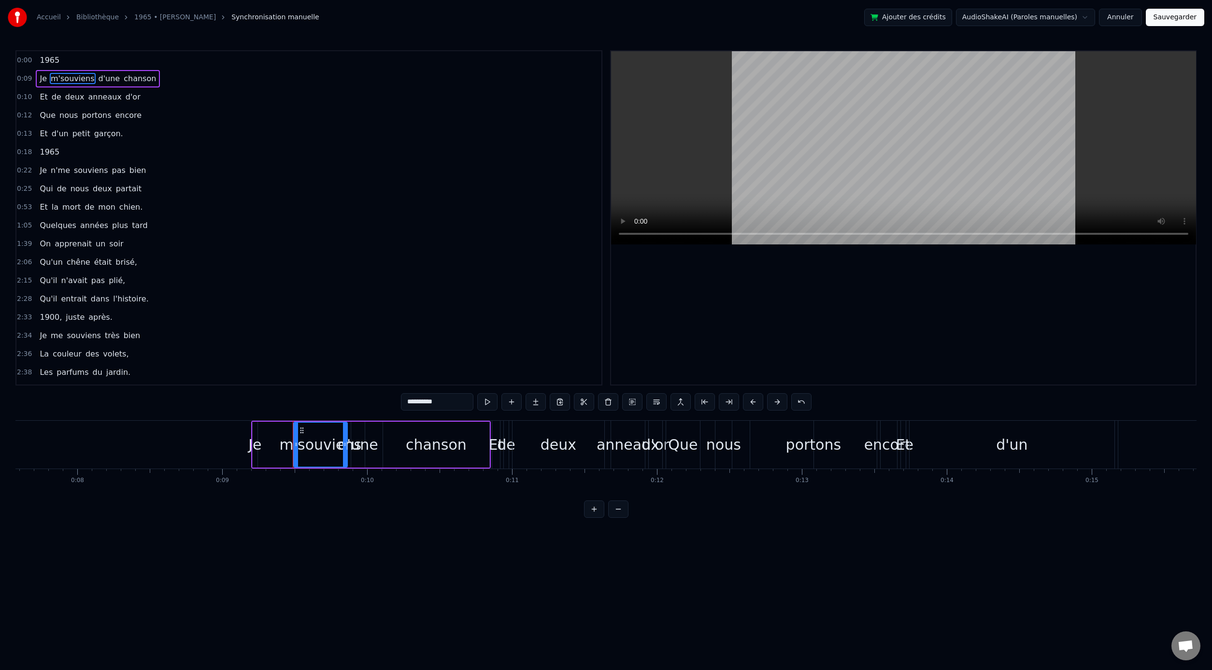
drag, startPoint x: 267, startPoint y: 445, endPoint x: 301, endPoint y: 450, distance: 34.3
click at [298, 450] on div at bounding box center [296, 445] width 4 height 44
click at [279, 447] on div "Je m'souviens d'une chanson" at bounding box center [371, 445] width 240 height 48
drag, startPoint x: 256, startPoint y: 450, endPoint x: 262, endPoint y: 448, distance: 6.0
click at [263, 449] on div "Je m'souviens d'une chanson" at bounding box center [371, 445] width 240 height 48
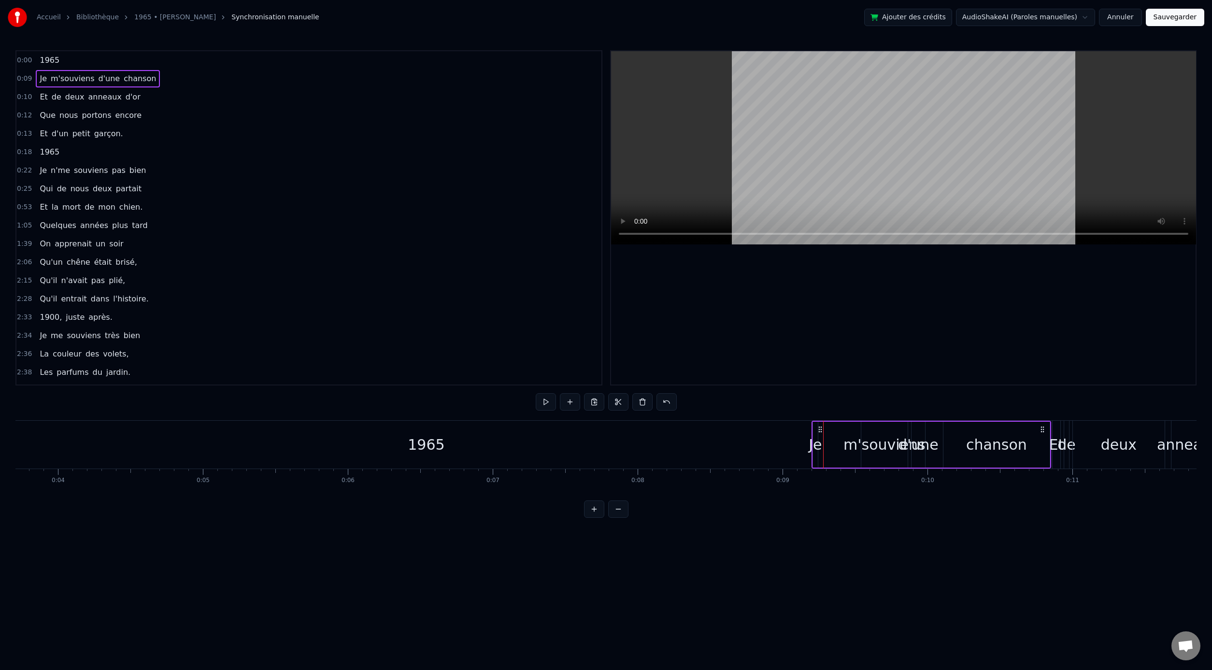
scroll to position [0, 422]
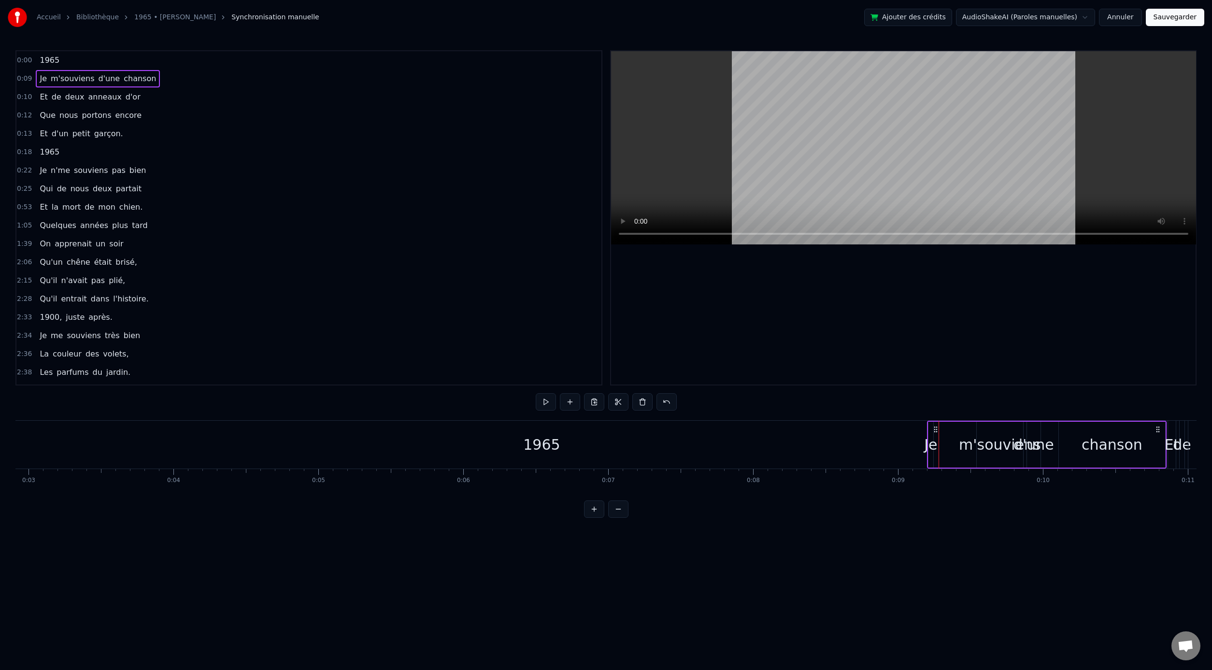
drag, startPoint x: 537, startPoint y: 442, endPoint x: 627, endPoint y: 443, distance: 89.4
click at [671, 438] on div "1965" at bounding box center [541, 445] width 1895 height 48
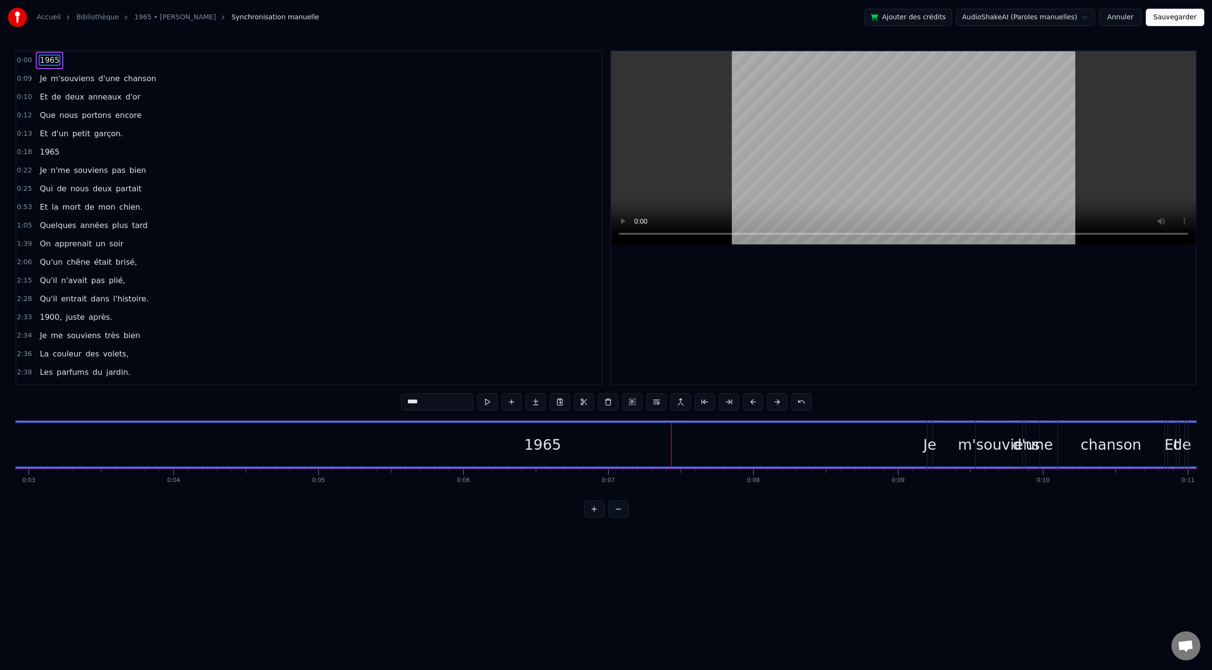
click at [567, 440] on div "1965" at bounding box center [543, 445] width 1894 height 44
click at [540, 443] on div "1965" at bounding box center [542, 445] width 37 height 22
click at [540, 444] on div "1965" at bounding box center [542, 445] width 37 height 22
click at [535, 447] on div "1965" at bounding box center [542, 445] width 37 height 22
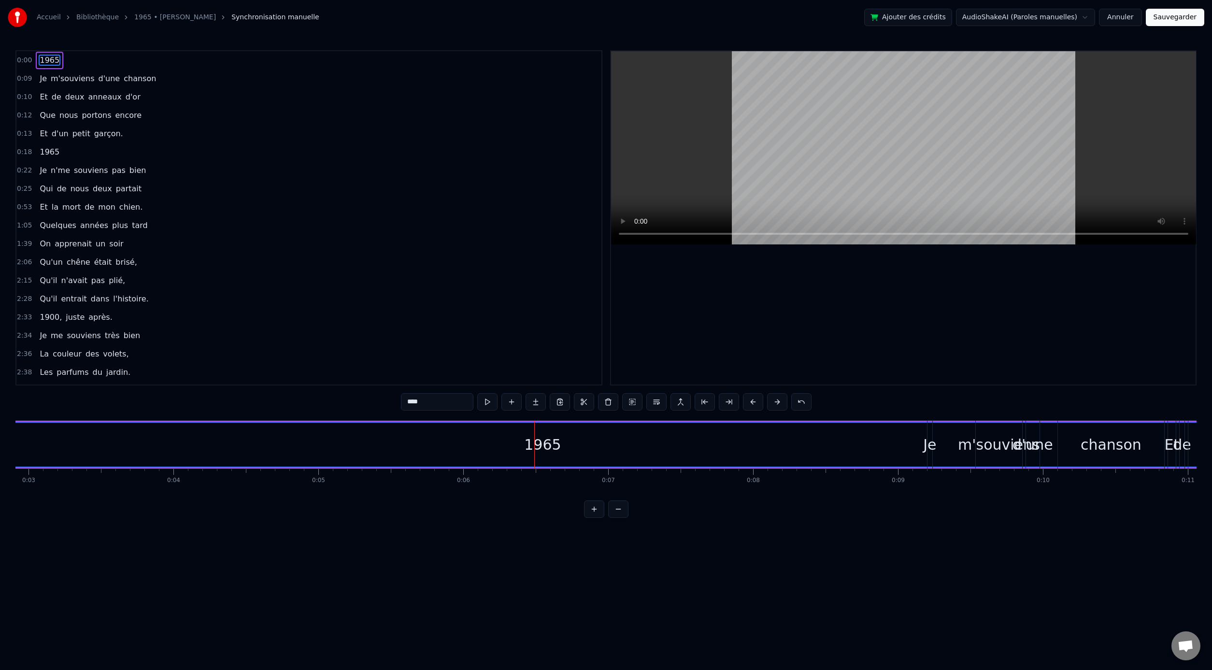
drag, startPoint x: 506, startPoint y: 456, endPoint x: 500, endPoint y: 456, distance: 6.8
click at [506, 456] on div "1965" at bounding box center [543, 445] width 1894 height 44
drag, startPoint x: 506, startPoint y: 451, endPoint x: 713, endPoint y: 459, distance: 206.9
click at [717, 458] on div "1965" at bounding box center [543, 445] width 1894 height 44
drag, startPoint x: 582, startPoint y: 457, endPoint x: 705, endPoint y: 463, distance: 123.8
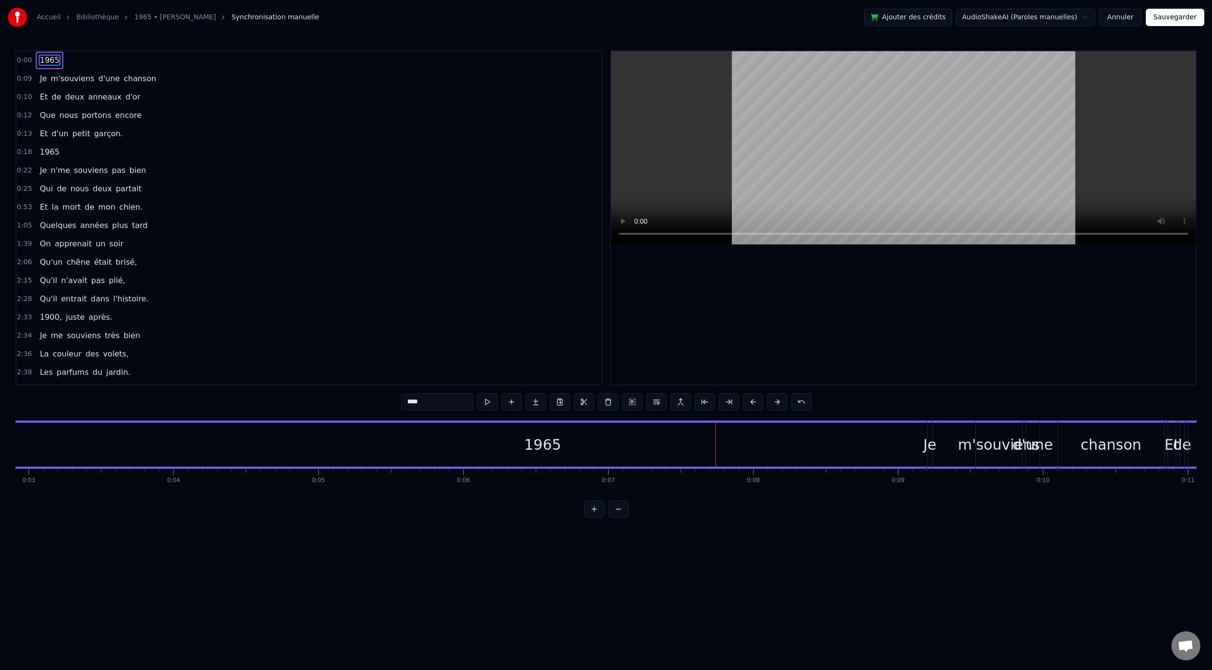
click at [706, 463] on div "1965" at bounding box center [543, 445] width 1894 height 44
click at [803, 402] on button at bounding box center [801, 401] width 20 height 17
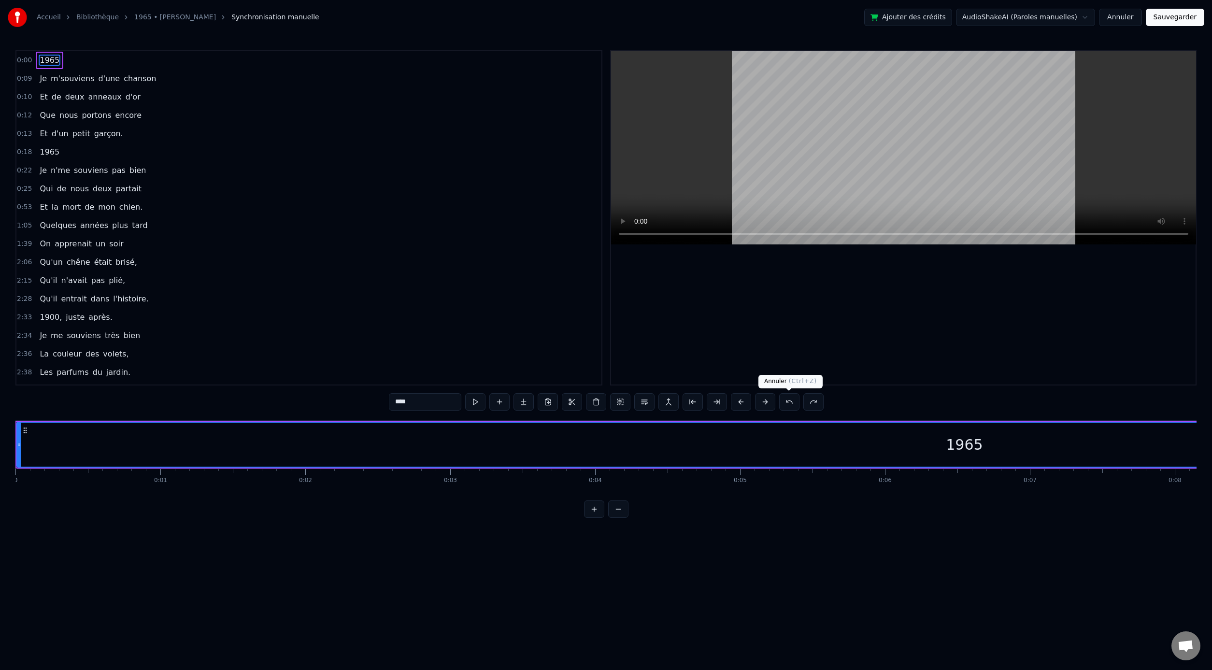
click at [792, 402] on button at bounding box center [789, 401] width 20 height 17
click at [1125, 15] on button "Annuler" at bounding box center [1120, 17] width 43 height 17
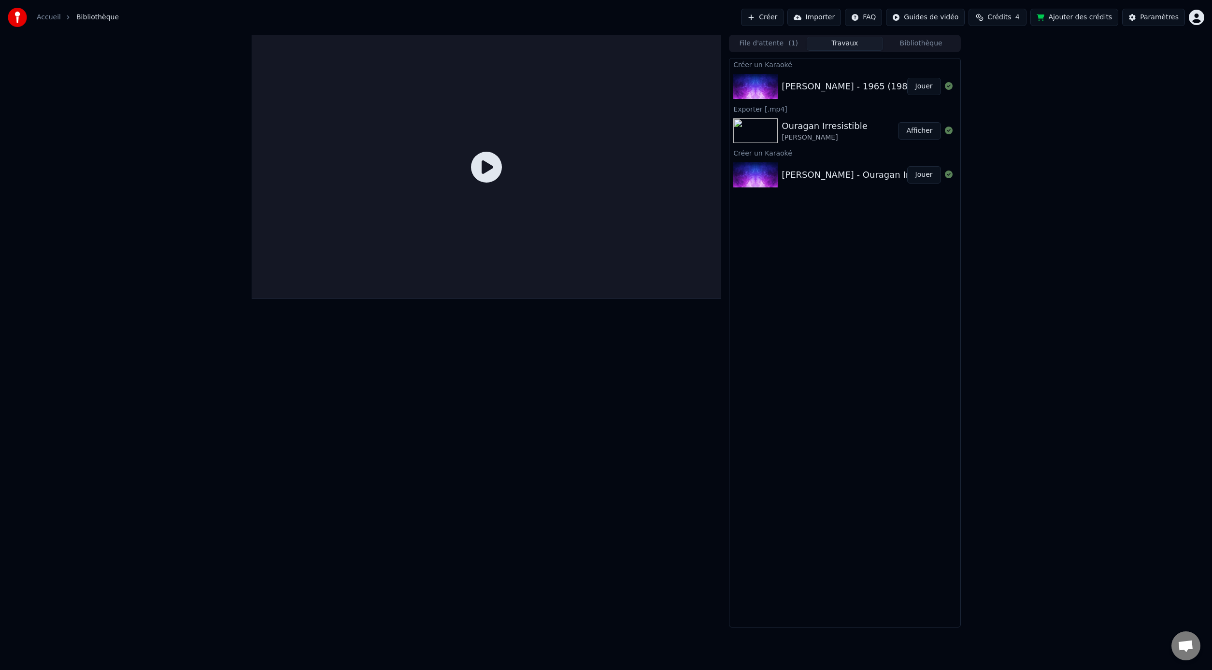
click at [485, 169] on icon at bounding box center [486, 167] width 31 height 31
click at [818, 83] on div "[PERSON_NAME] - 1965 (1985)" at bounding box center [849, 87] width 135 height 14
drag, startPoint x: 801, startPoint y: 84, endPoint x: 522, endPoint y: 121, distance: 281.7
click at [522, 121] on div "File d'attente ( 1 ) Travaux Bibliothèque Créer un Karaoké [PERSON_NAME] - 1965…" at bounding box center [606, 331] width 725 height 593
click at [759, 87] on img at bounding box center [755, 86] width 44 height 25
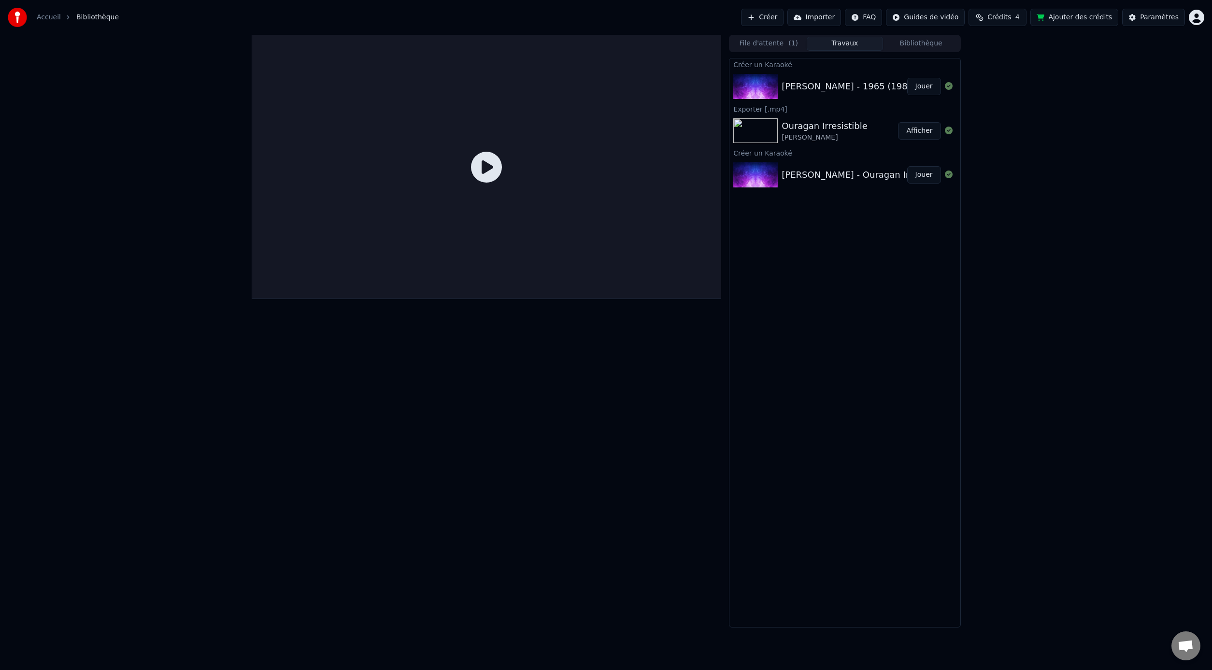
click at [758, 87] on img at bounding box center [755, 86] width 44 height 25
click at [760, 128] on img at bounding box center [755, 130] width 44 height 25
click at [760, 127] on img at bounding box center [755, 130] width 44 height 25
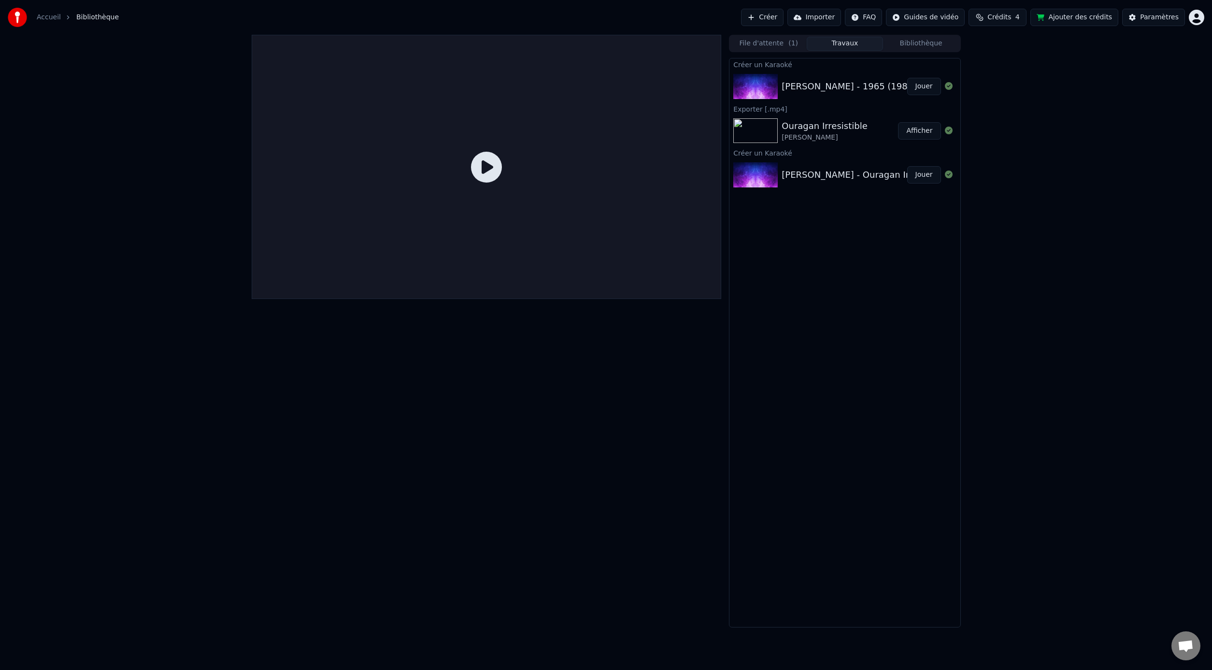
click at [749, 167] on img at bounding box center [755, 174] width 44 height 25
click at [752, 43] on button "File d'attente ( 1 )" at bounding box center [769, 44] width 76 height 14
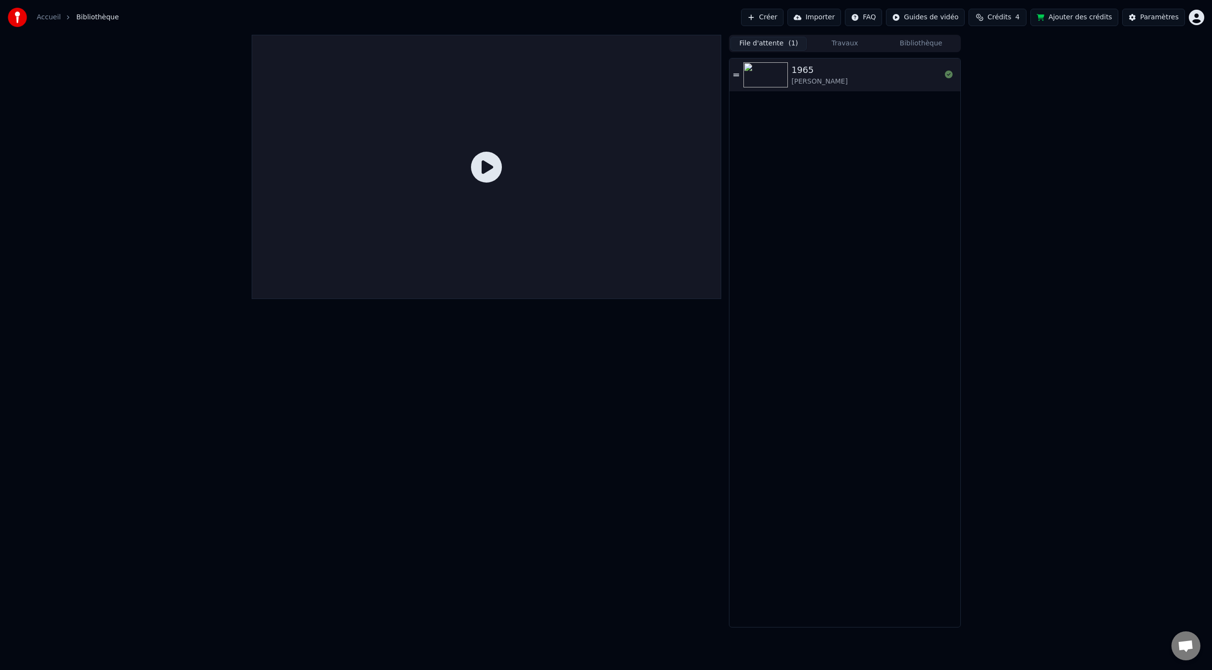
click at [758, 83] on img at bounding box center [766, 74] width 44 height 25
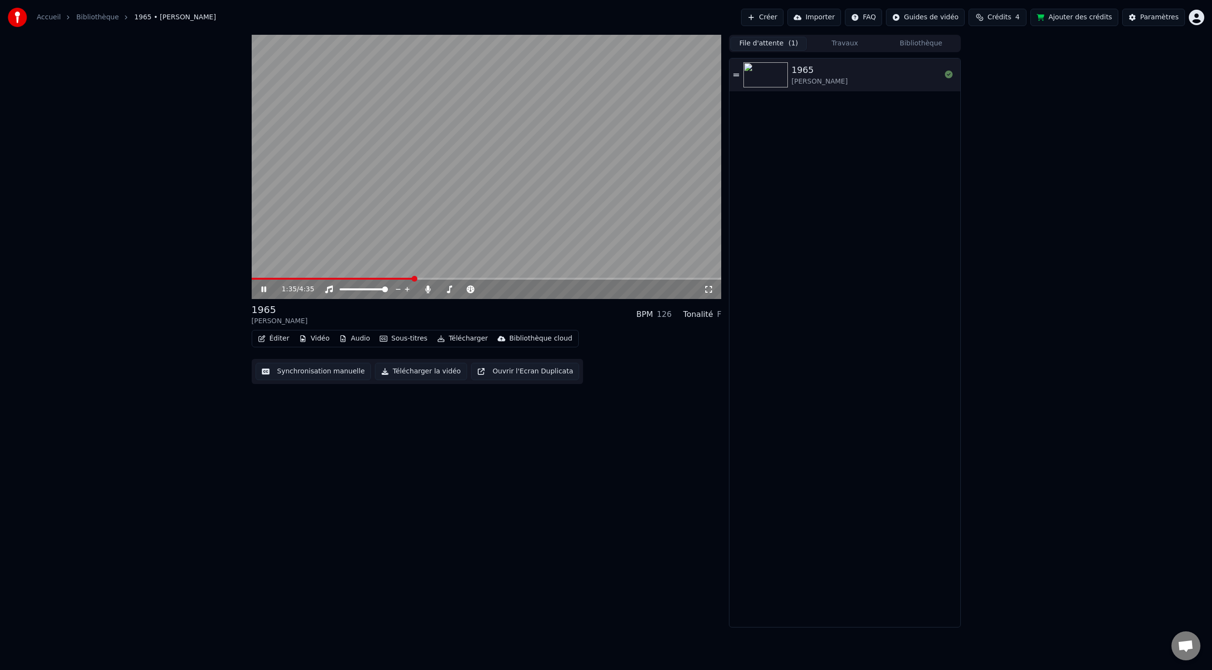
click at [413, 279] on span at bounding box center [487, 279] width 470 height 2
click at [548, 225] on video at bounding box center [487, 167] width 470 height 264
